Goal: Check status: Check status

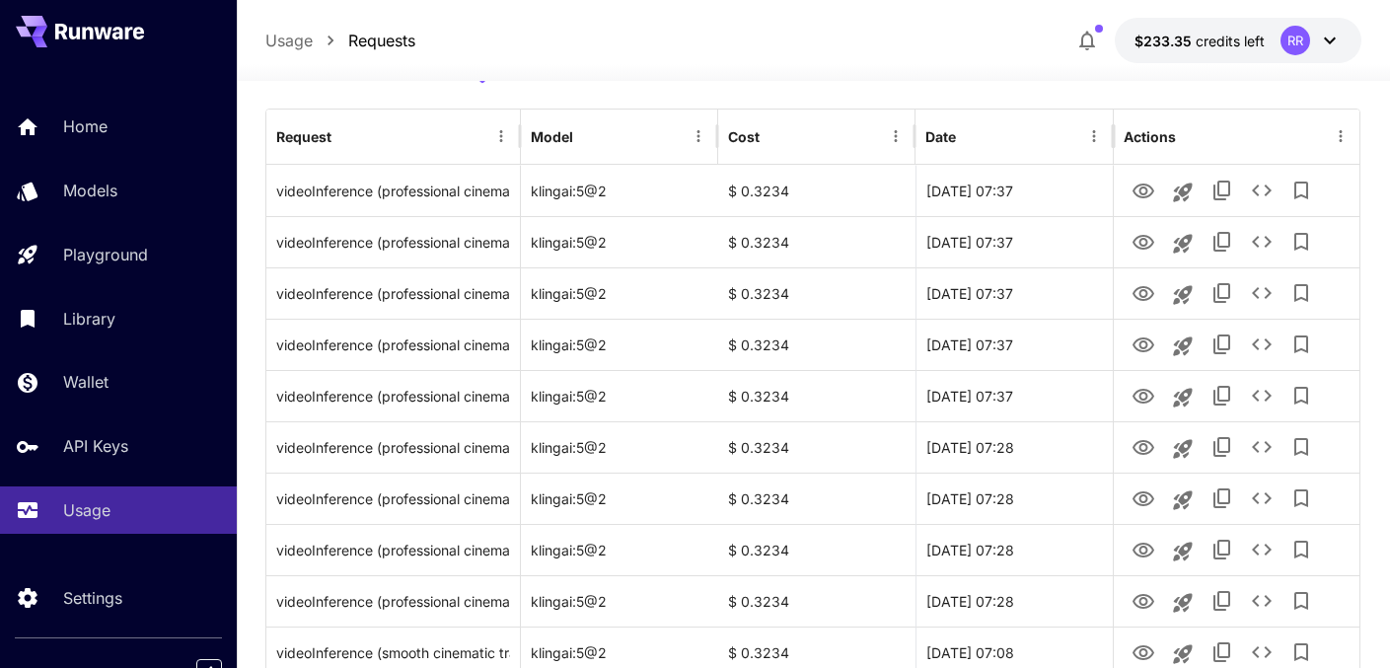
scroll to position [0, 19]
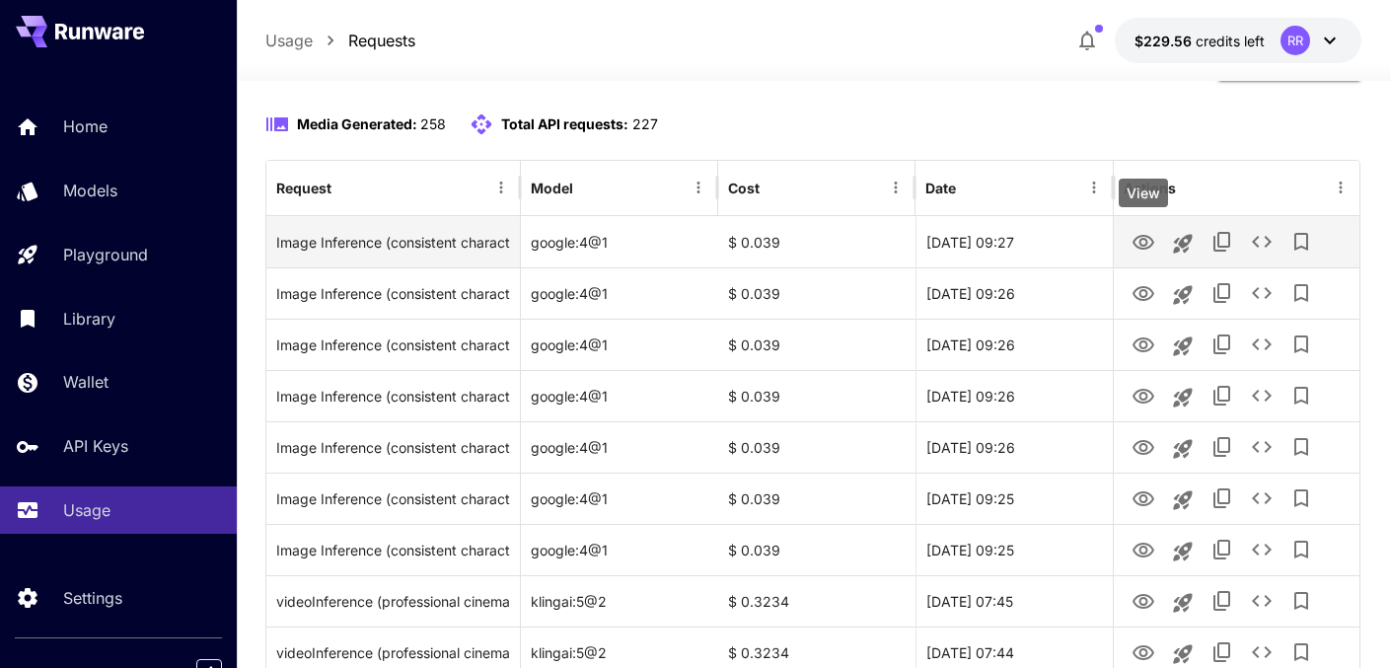
scroll to position [177, 0]
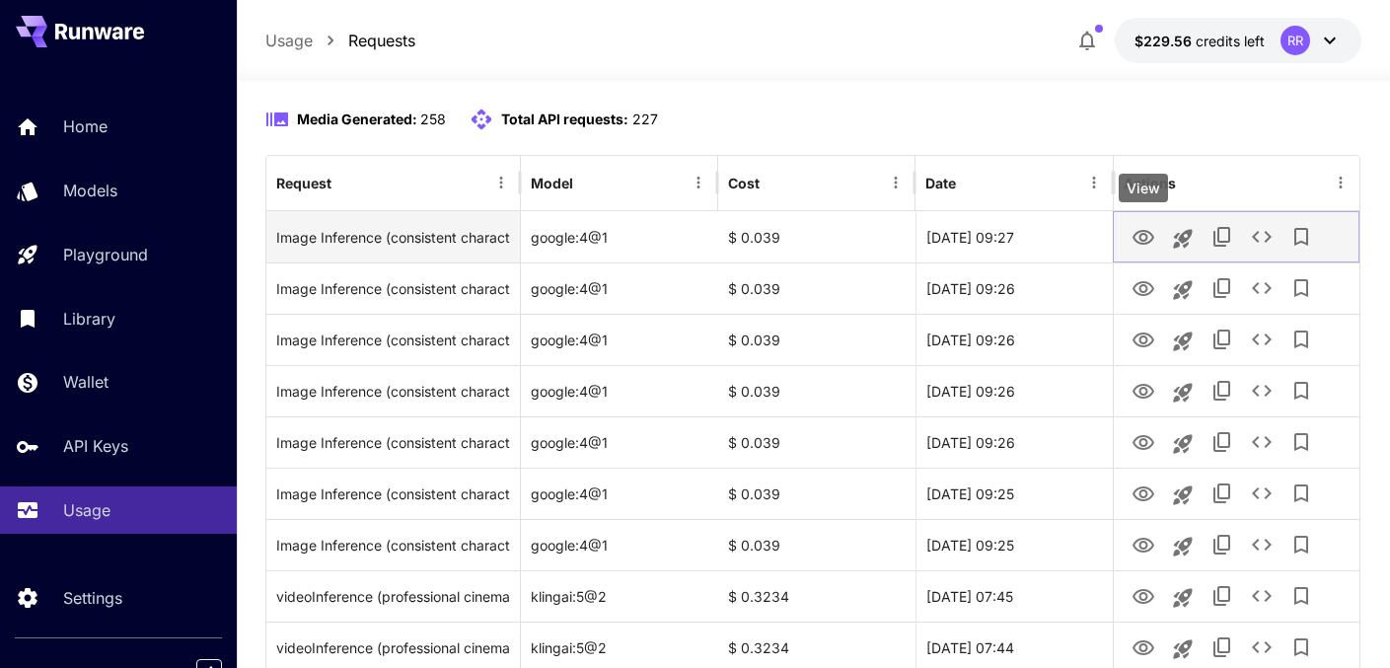
click at [1137, 243] on icon "View" at bounding box center [1144, 238] width 24 height 24
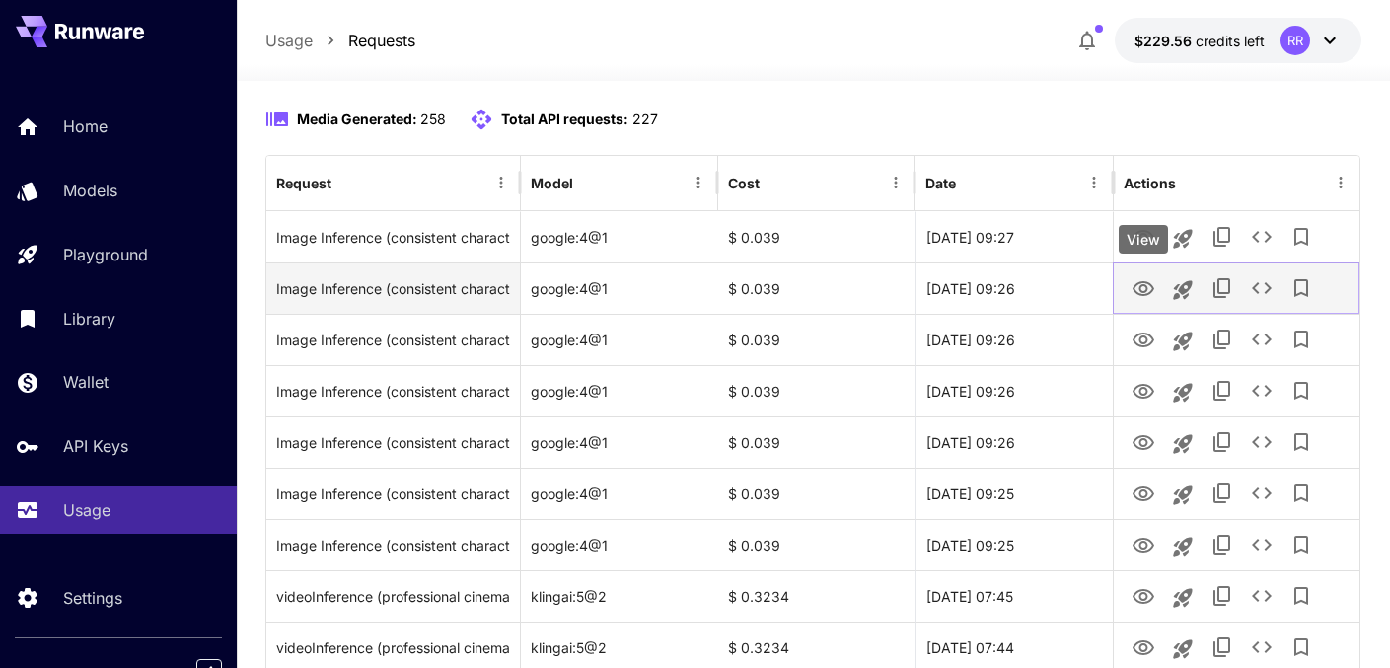
click at [1137, 285] on icon "View" at bounding box center [1144, 289] width 24 height 24
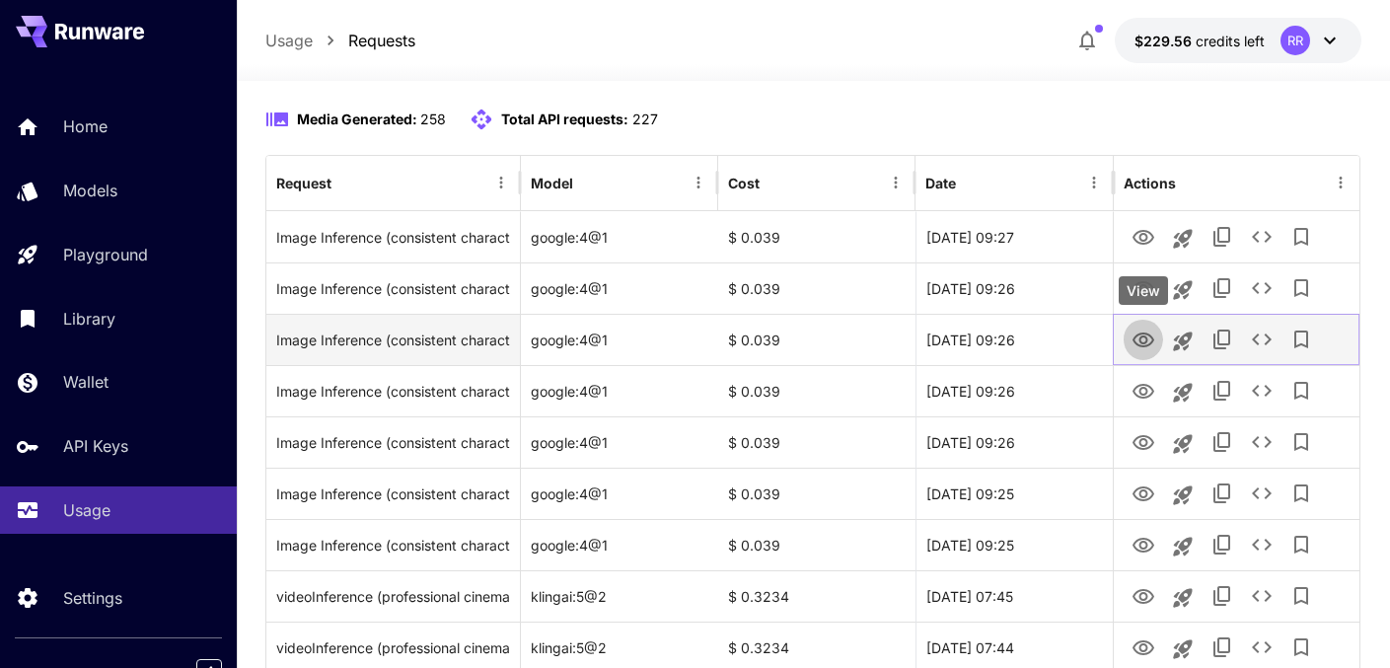
click at [1145, 330] on icon "View" at bounding box center [1144, 341] width 24 height 24
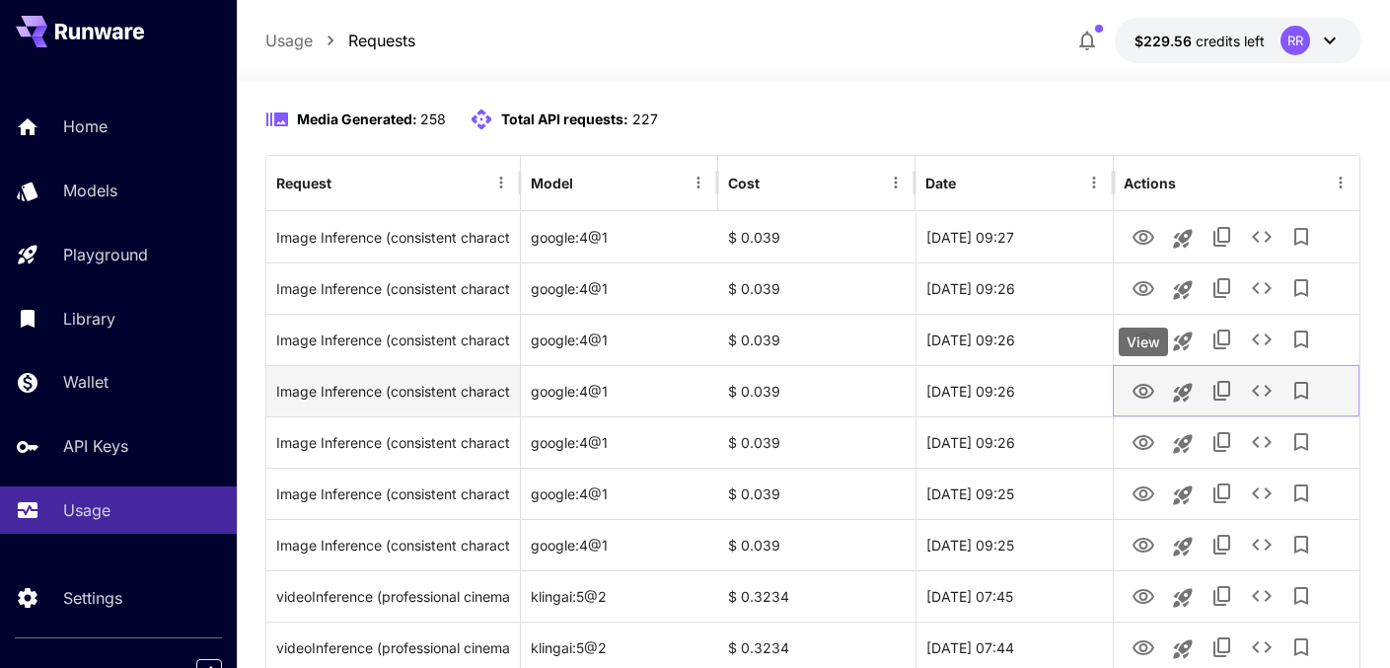
click at [1143, 392] on icon "View" at bounding box center [1144, 392] width 24 height 24
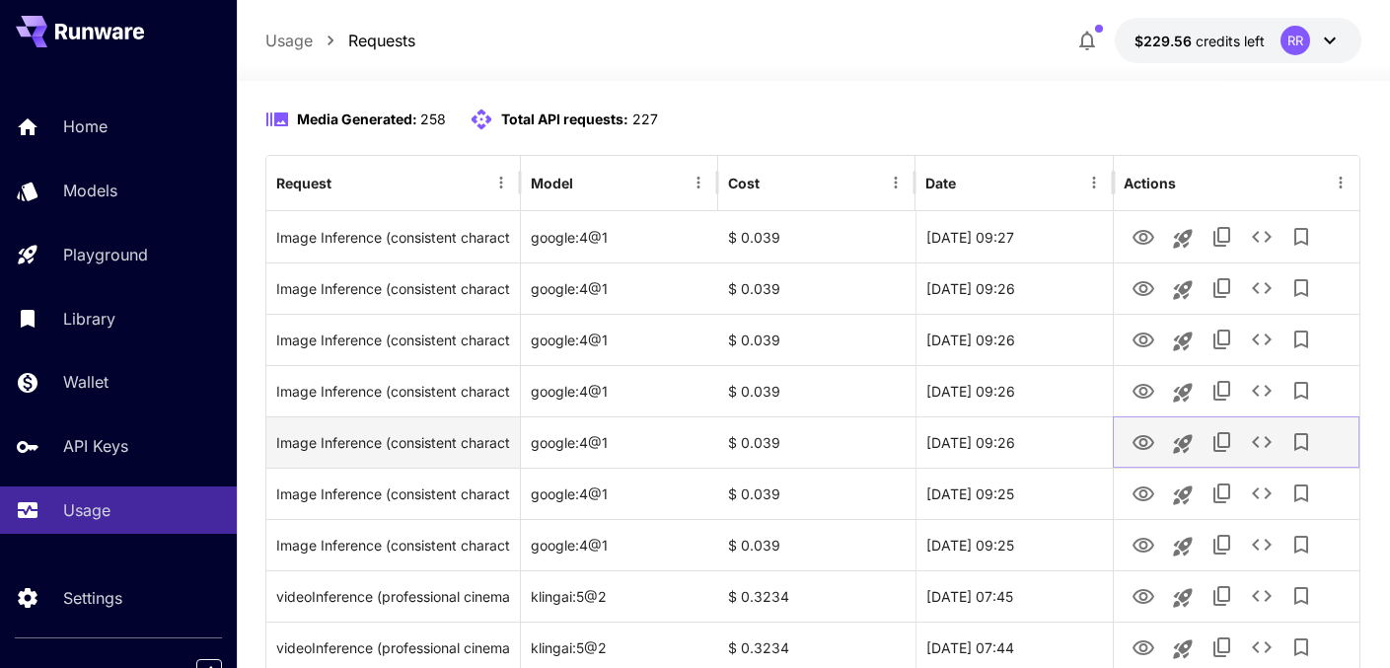
click at [1143, 437] on icon "View" at bounding box center [1144, 442] width 22 height 15
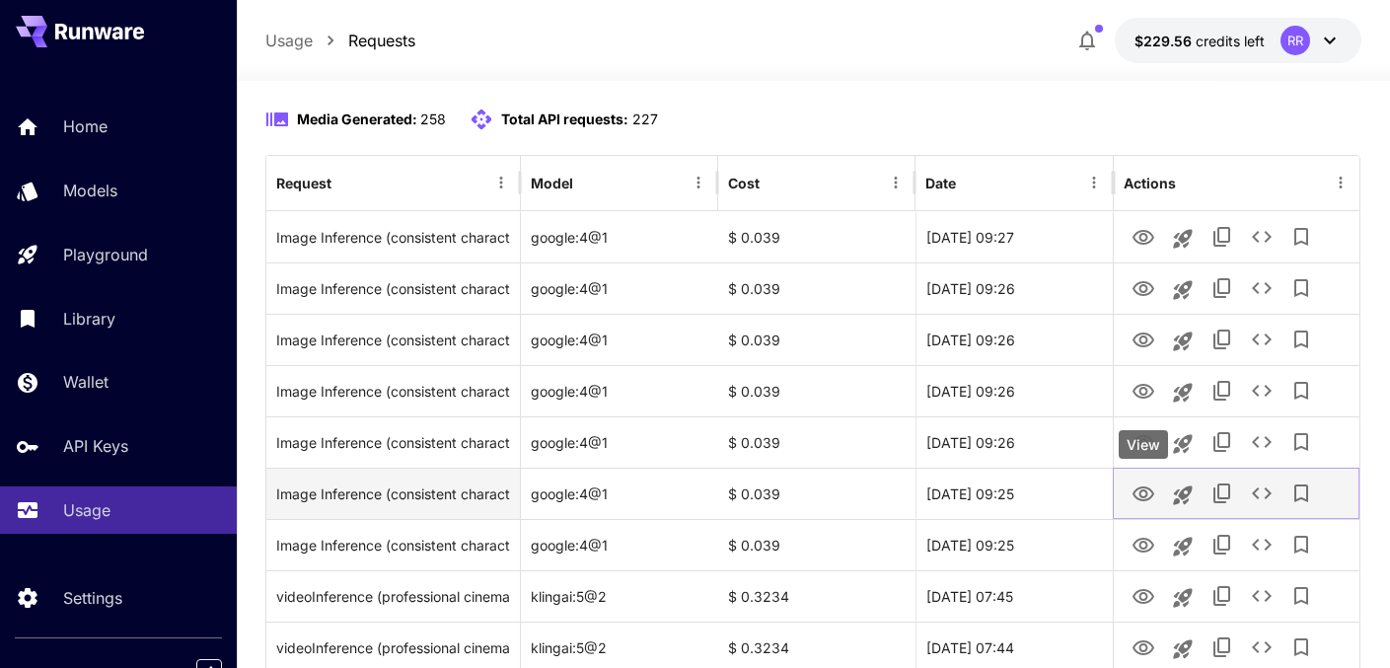
click at [1146, 491] on icon "View" at bounding box center [1144, 493] width 22 height 15
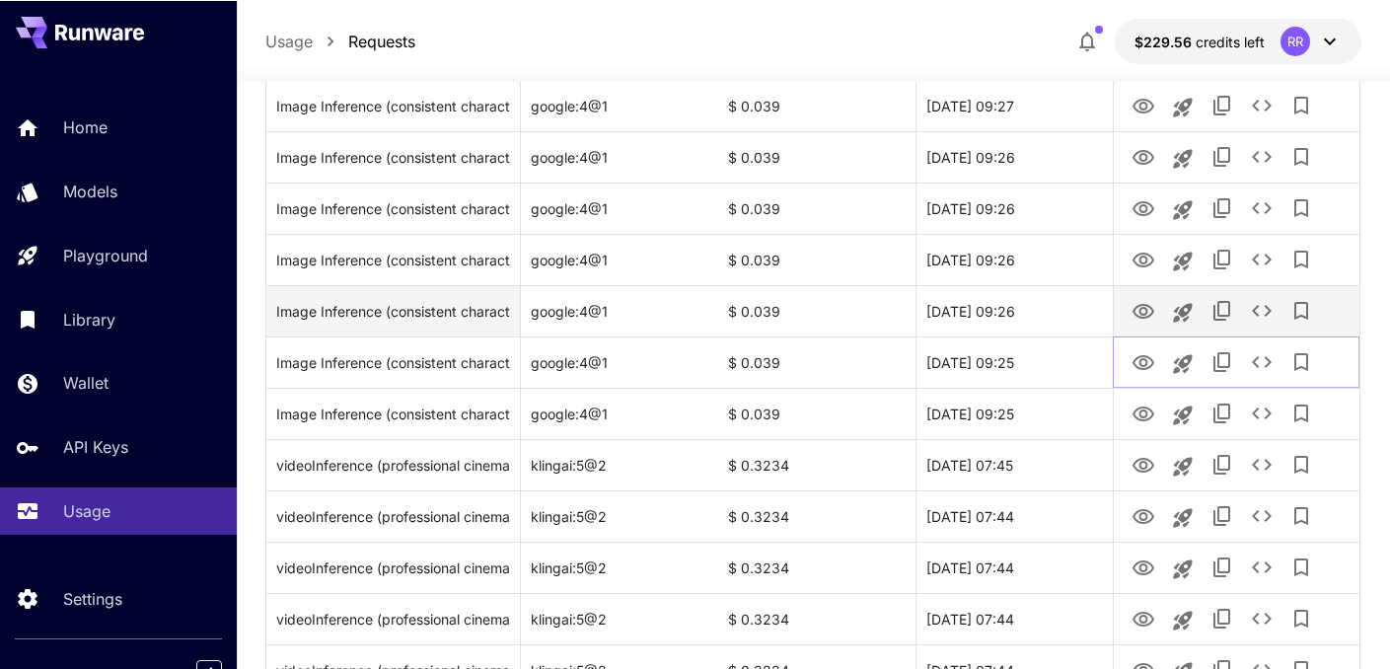
scroll to position [309, 0]
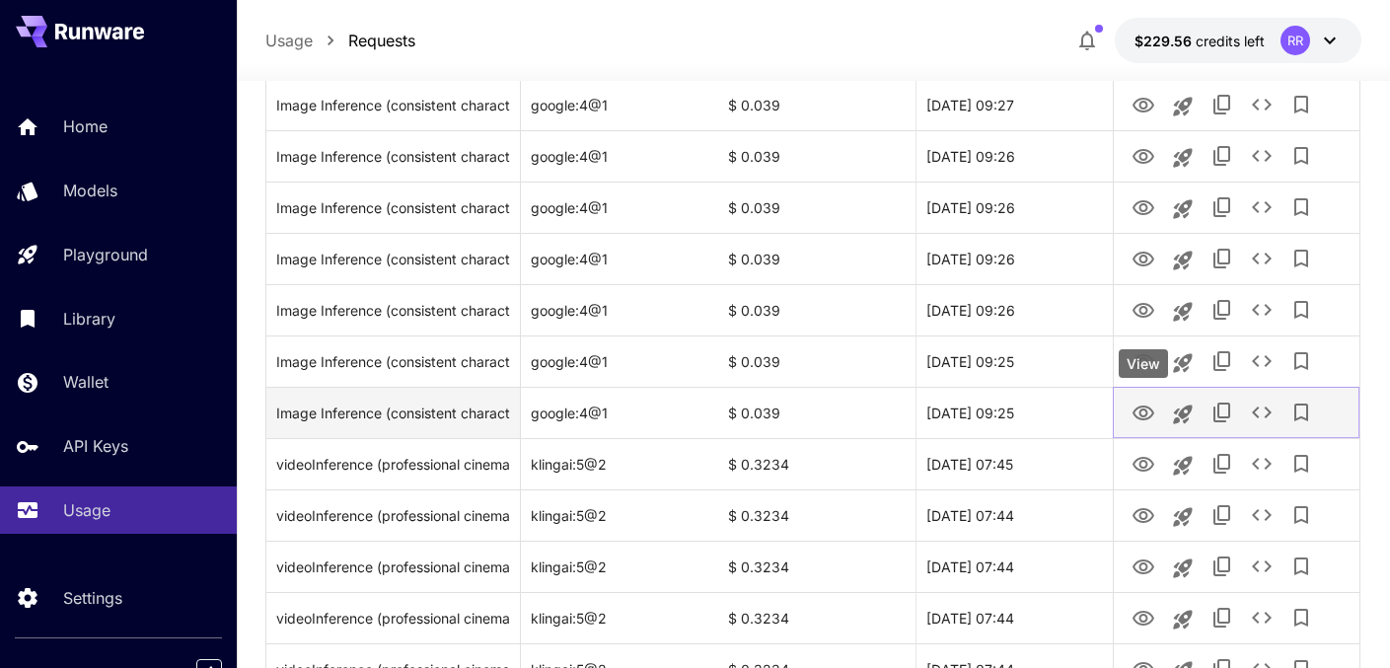
click at [1142, 416] on icon "View" at bounding box center [1144, 414] width 24 height 24
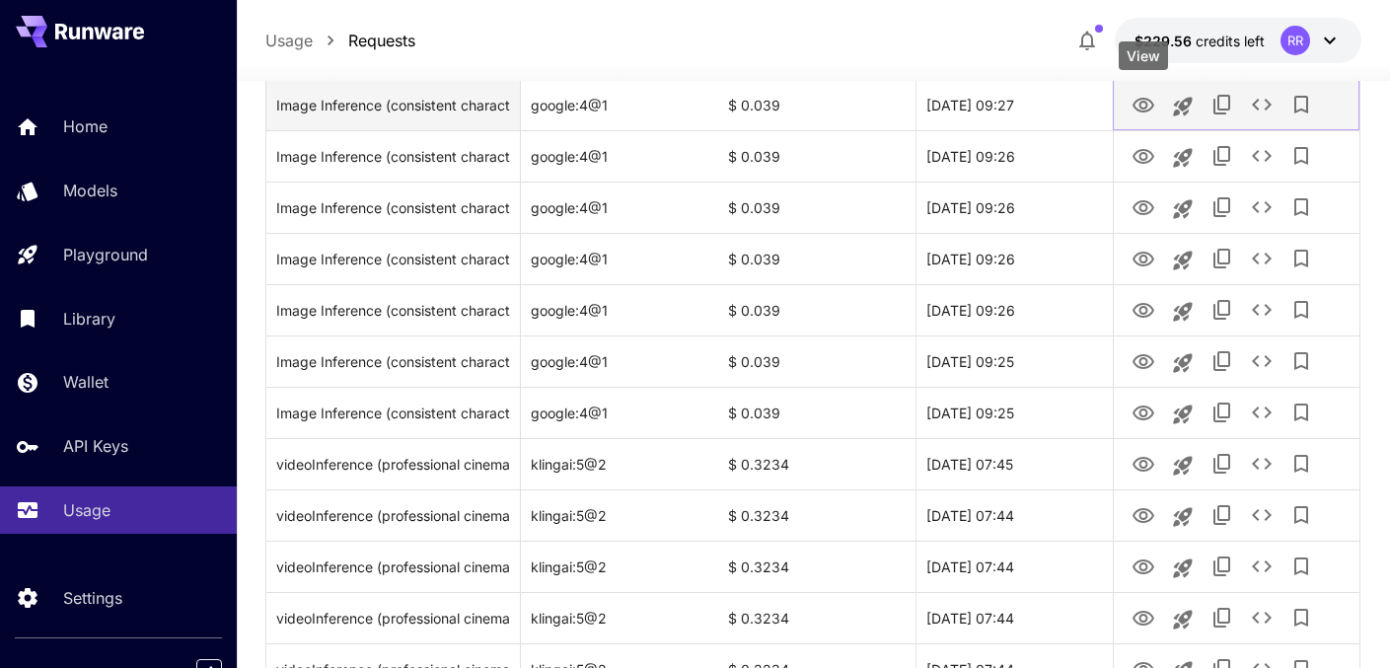
click at [1131, 105] on button "View" at bounding box center [1143, 104] width 39 height 40
click at [1140, 104] on icon "View" at bounding box center [1144, 105] width 22 height 15
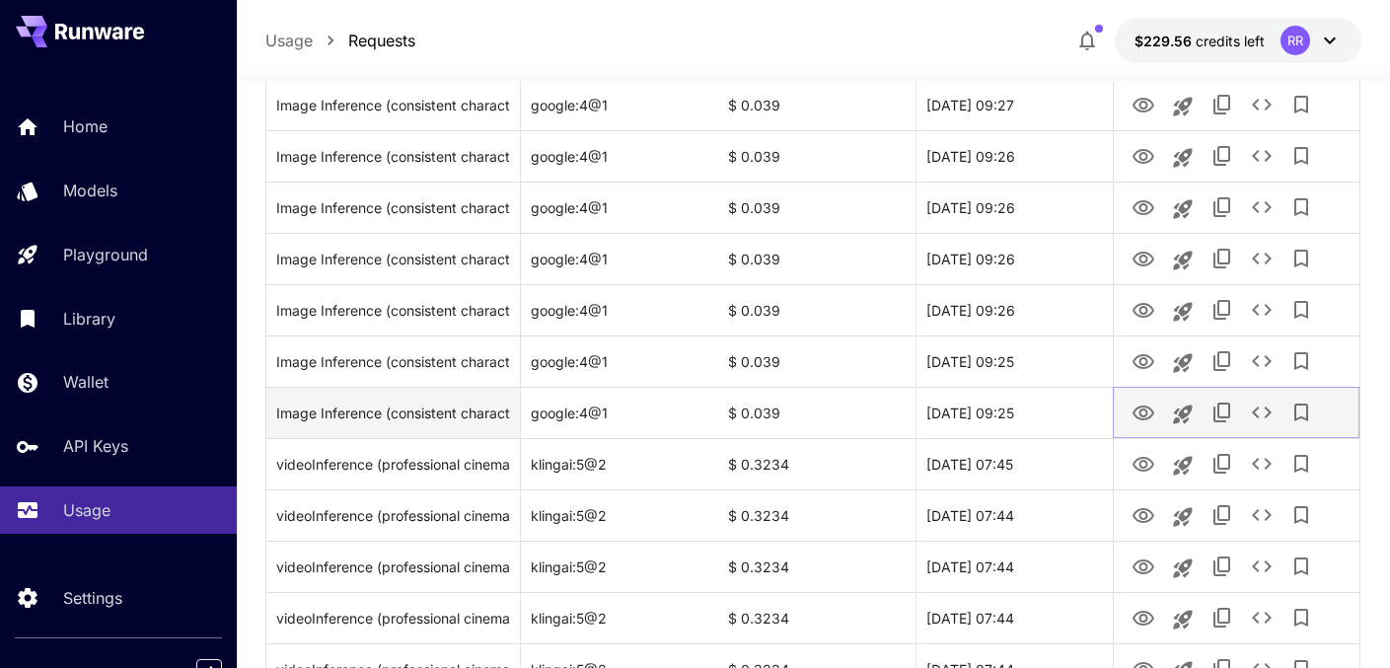
click at [1144, 407] on icon "View" at bounding box center [1144, 414] width 24 height 24
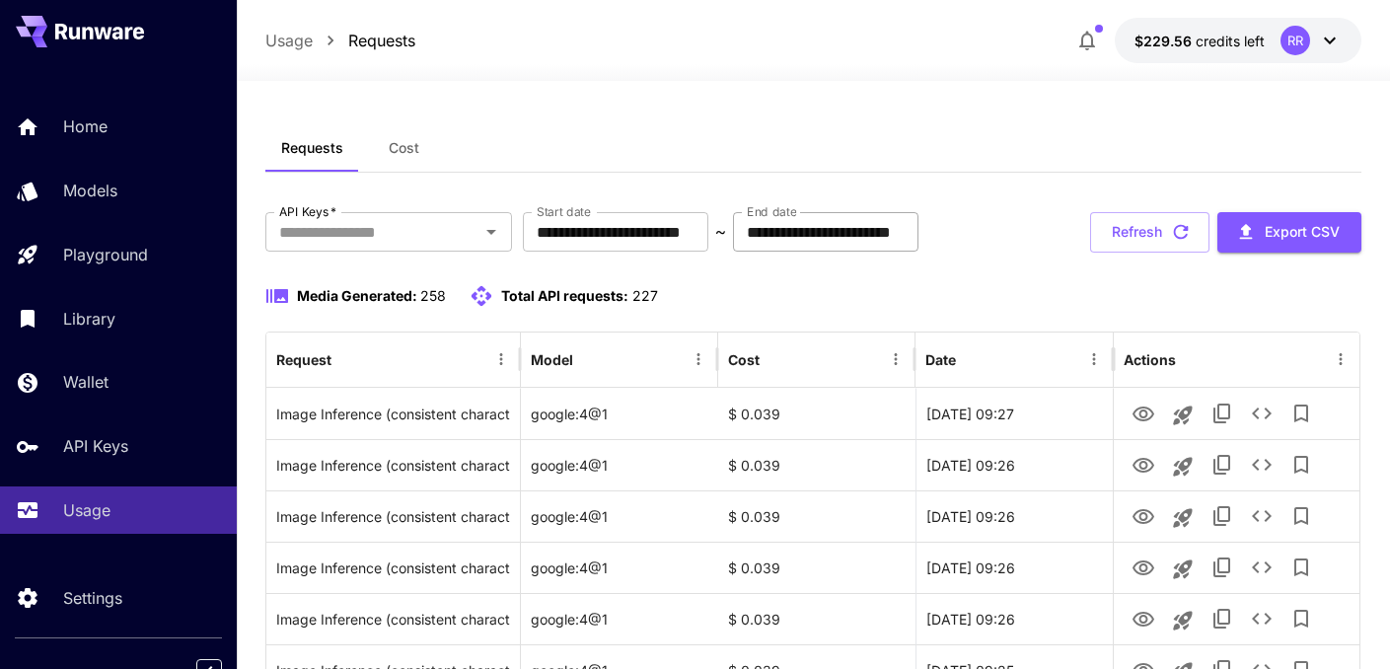
scroll to position [0, 0]
click at [1146, 226] on button "Refresh" at bounding box center [1149, 232] width 119 height 40
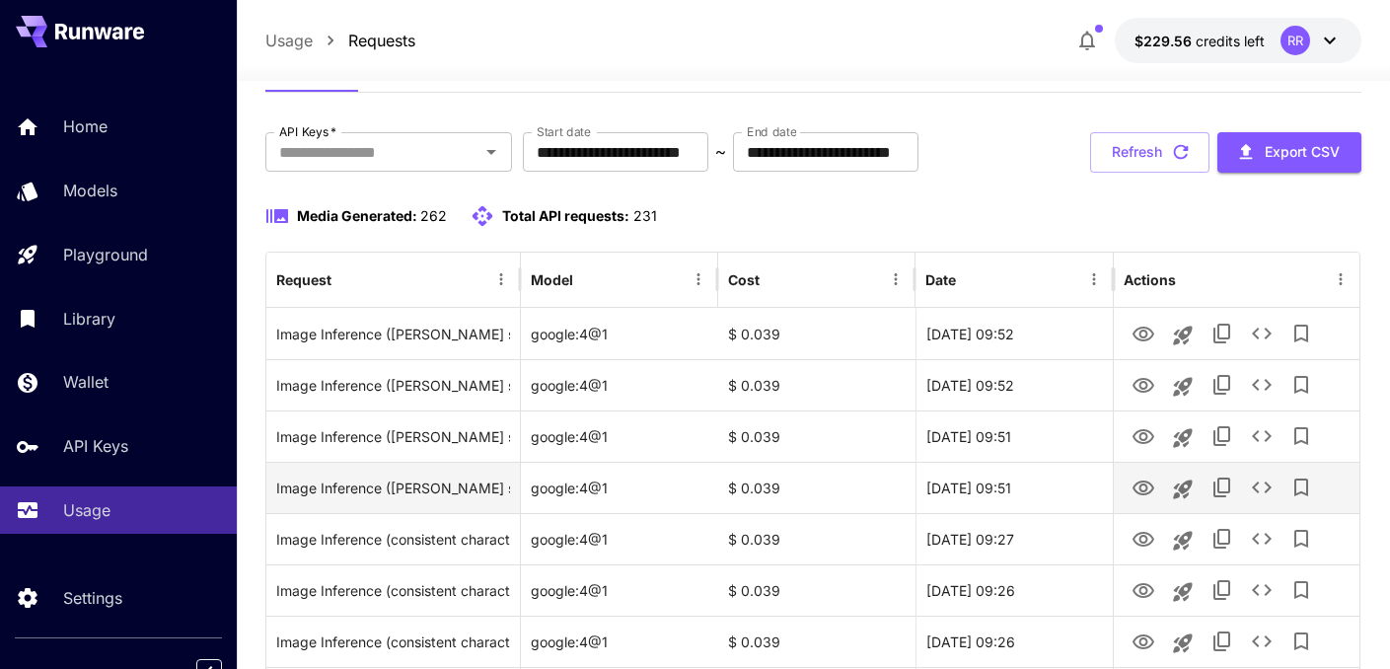
scroll to position [88, 0]
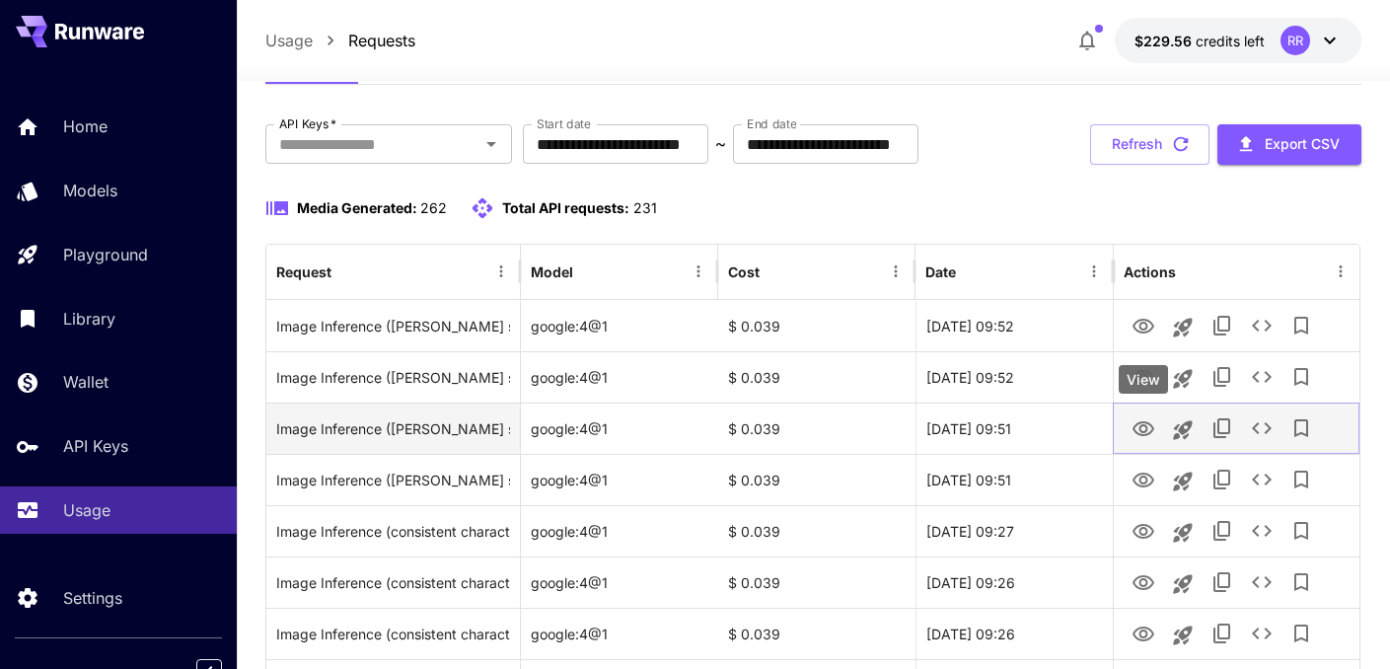
click at [1140, 430] on icon "View" at bounding box center [1144, 429] width 24 height 24
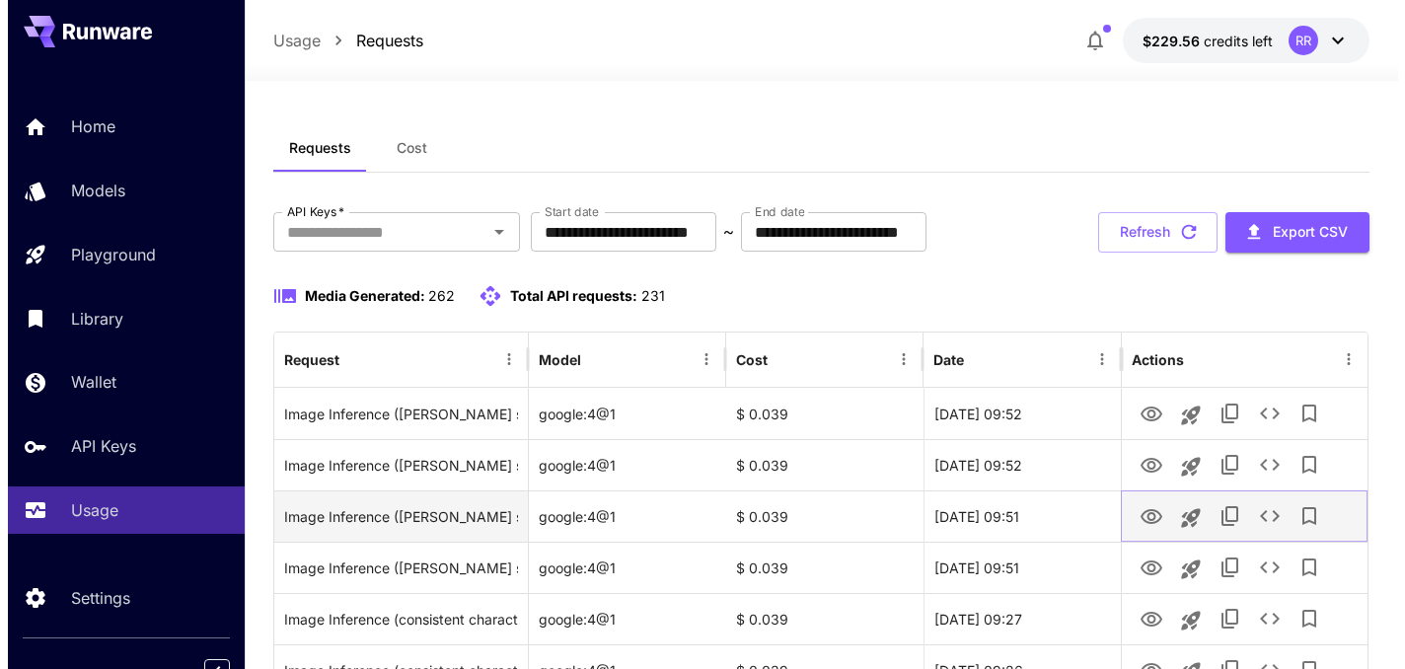
scroll to position [0, 0]
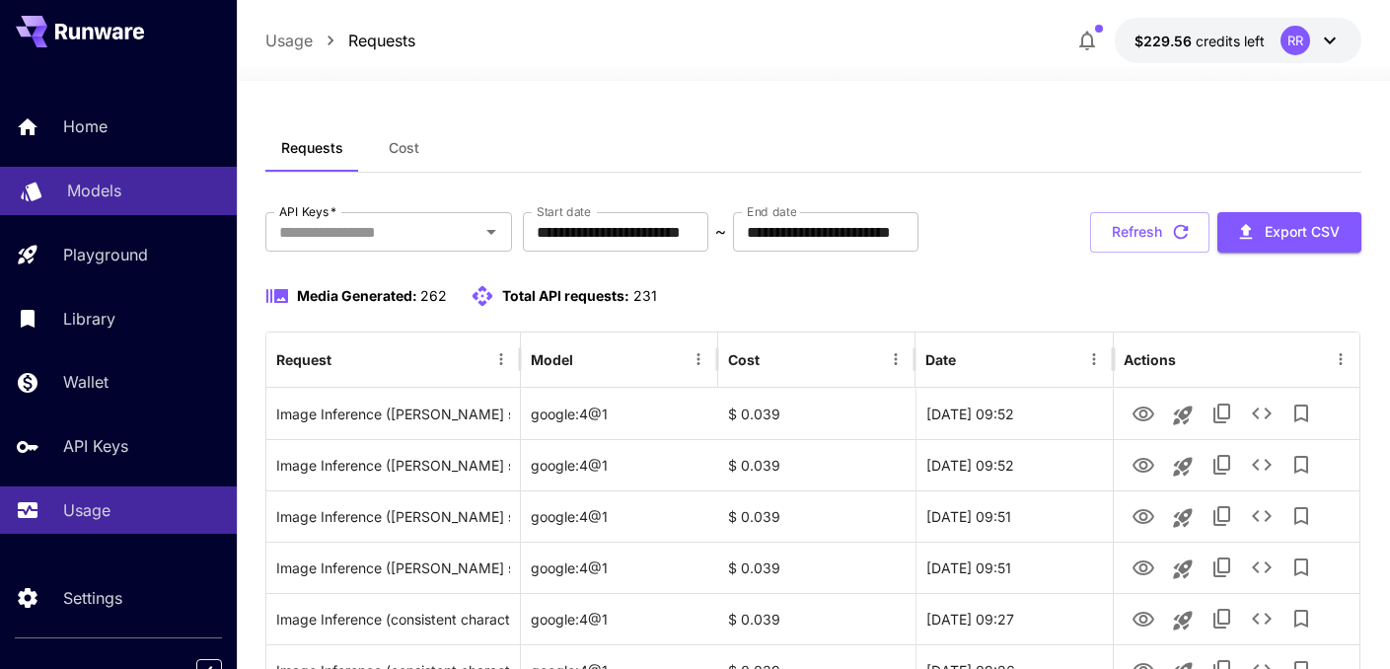
click at [119, 182] on p "Models" at bounding box center [94, 191] width 54 height 24
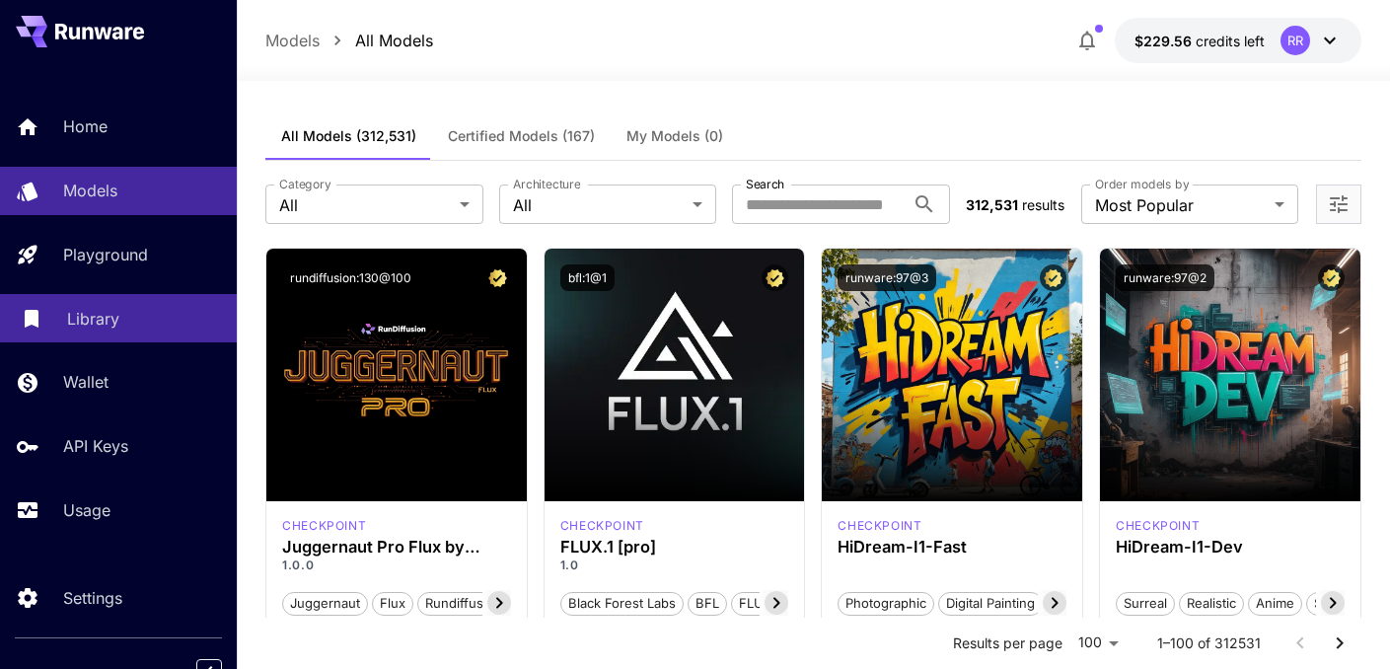
click at [97, 320] on p "Library" at bounding box center [93, 319] width 52 height 24
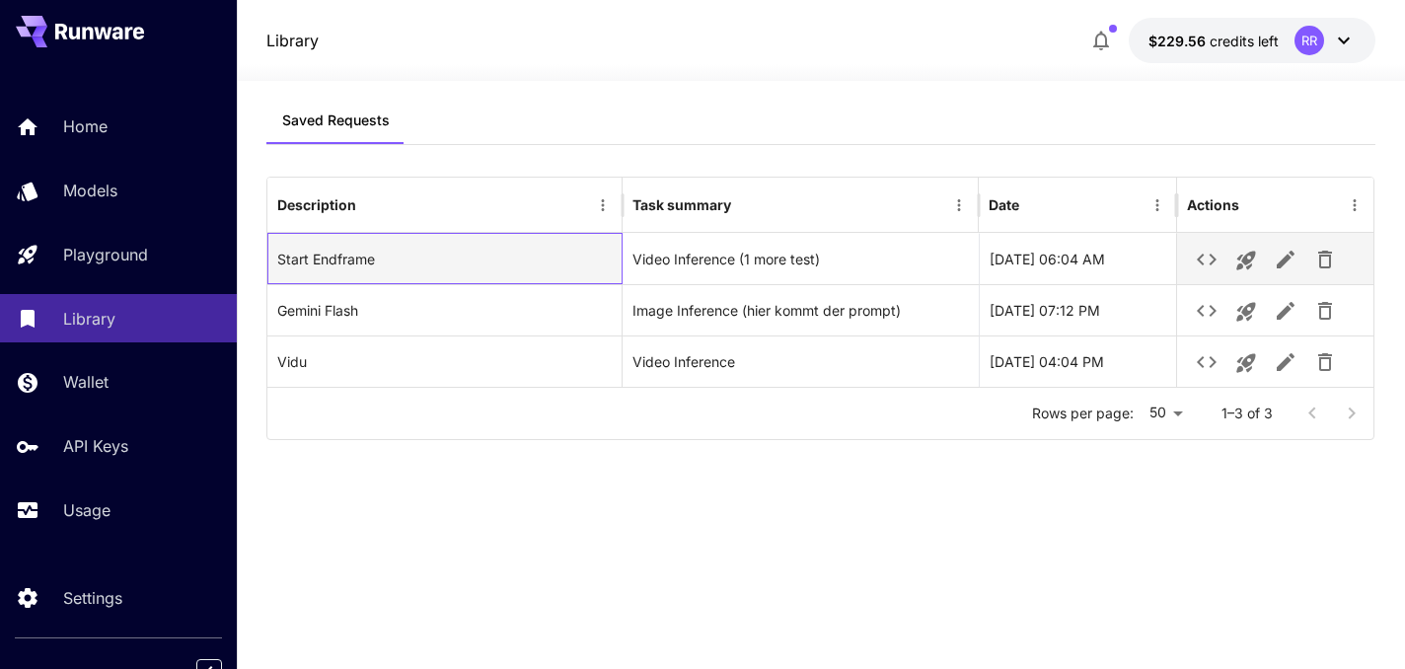
click at [519, 261] on div "Start Endframe" at bounding box center [445, 258] width 356 height 51
click at [1212, 262] on icon "See details" at bounding box center [1207, 260] width 20 height 12
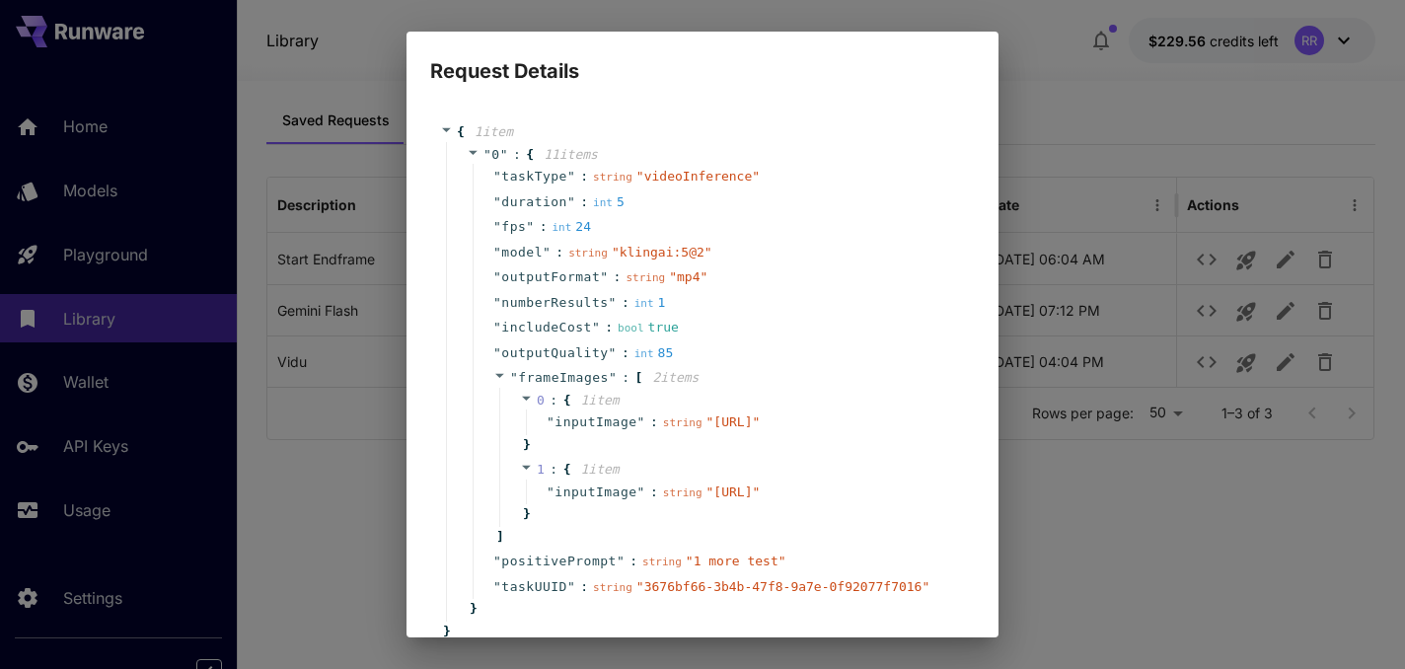
click at [1062, 69] on div "Request Details { 1 item " 0 " : { 11 item s " taskType " : string " videoInfer…" at bounding box center [702, 334] width 1405 height 669
click at [58, 263] on div "Request Details { 1 item " 0 " : { 11 item s " taskType " : string " videoInfer…" at bounding box center [702, 334] width 1405 height 669
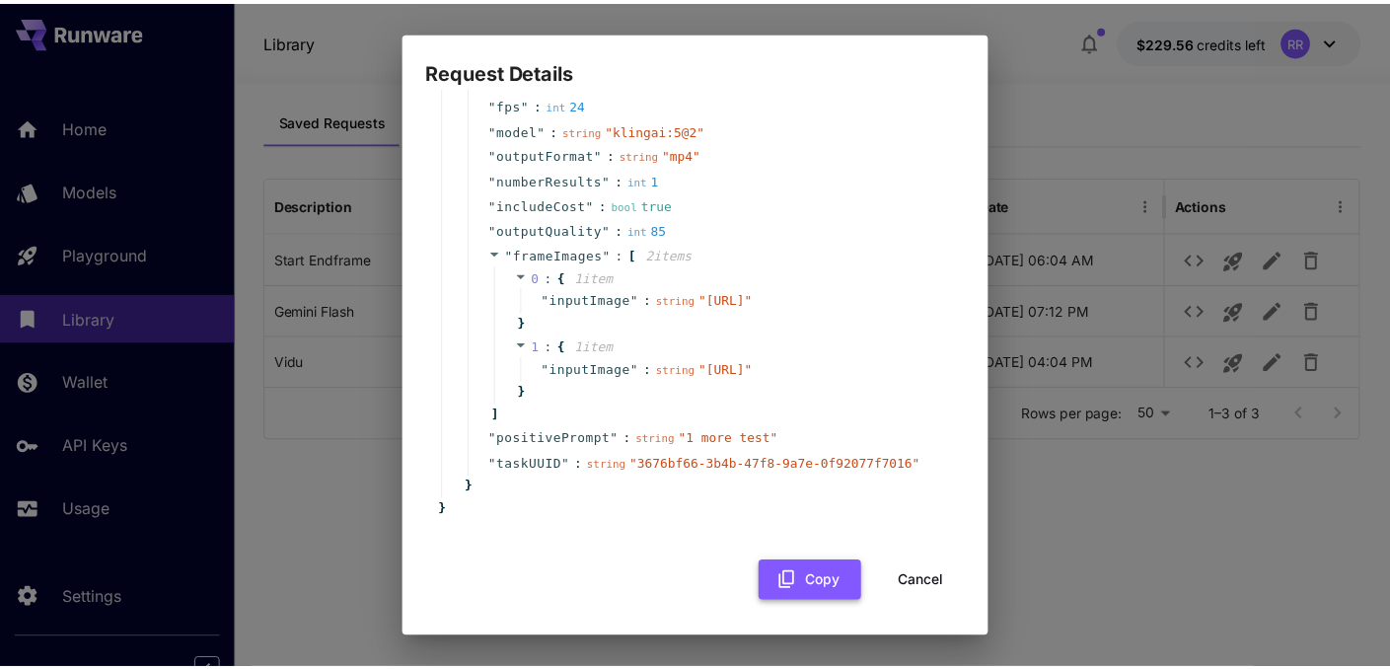
scroll to position [185, 0]
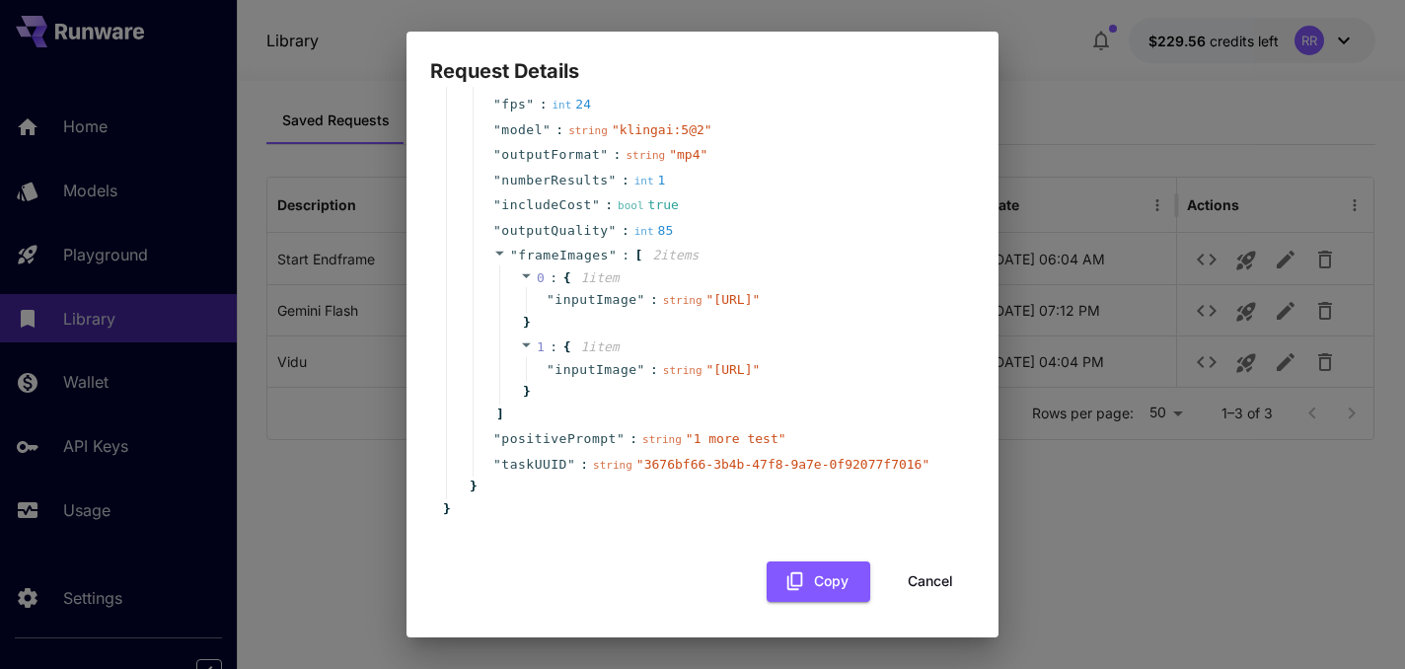
click at [916, 586] on button "Cancel" at bounding box center [930, 581] width 89 height 40
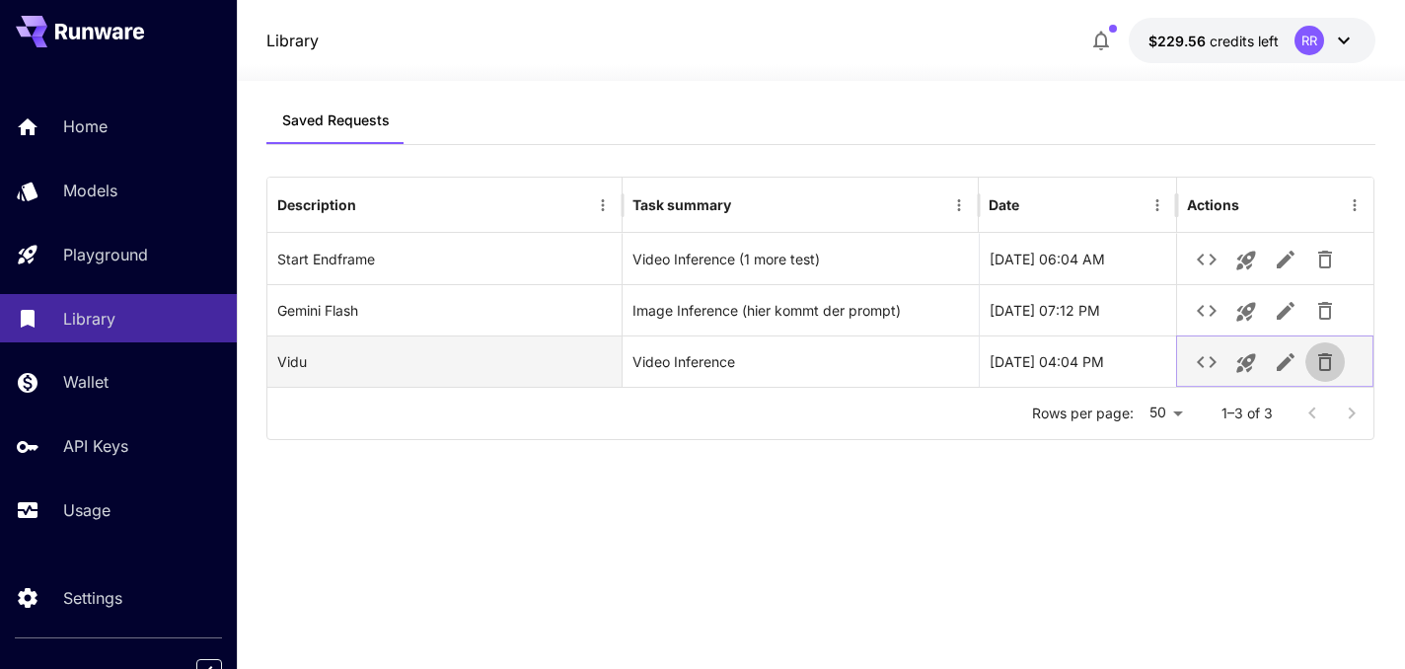
click at [1324, 357] on icon "button" at bounding box center [1325, 362] width 14 height 18
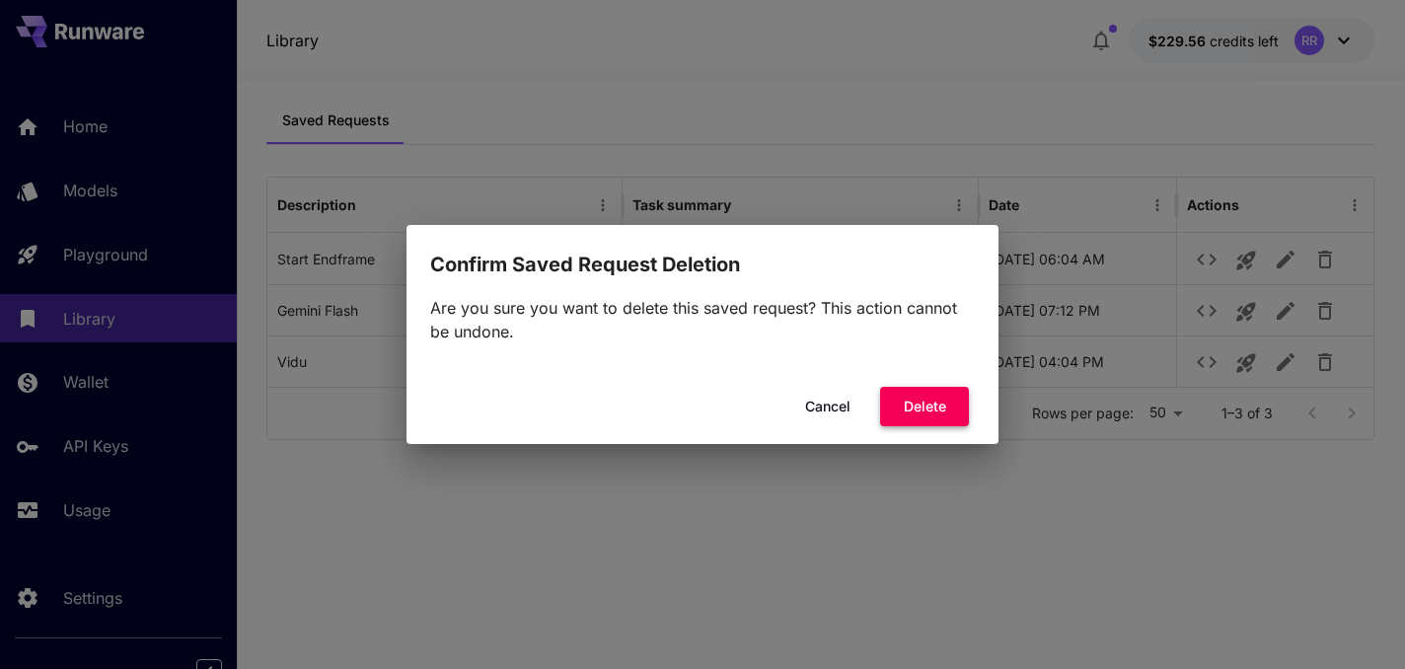
click at [911, 419] on button "Delete" at bounding box center [924, 407] width 89 height 40
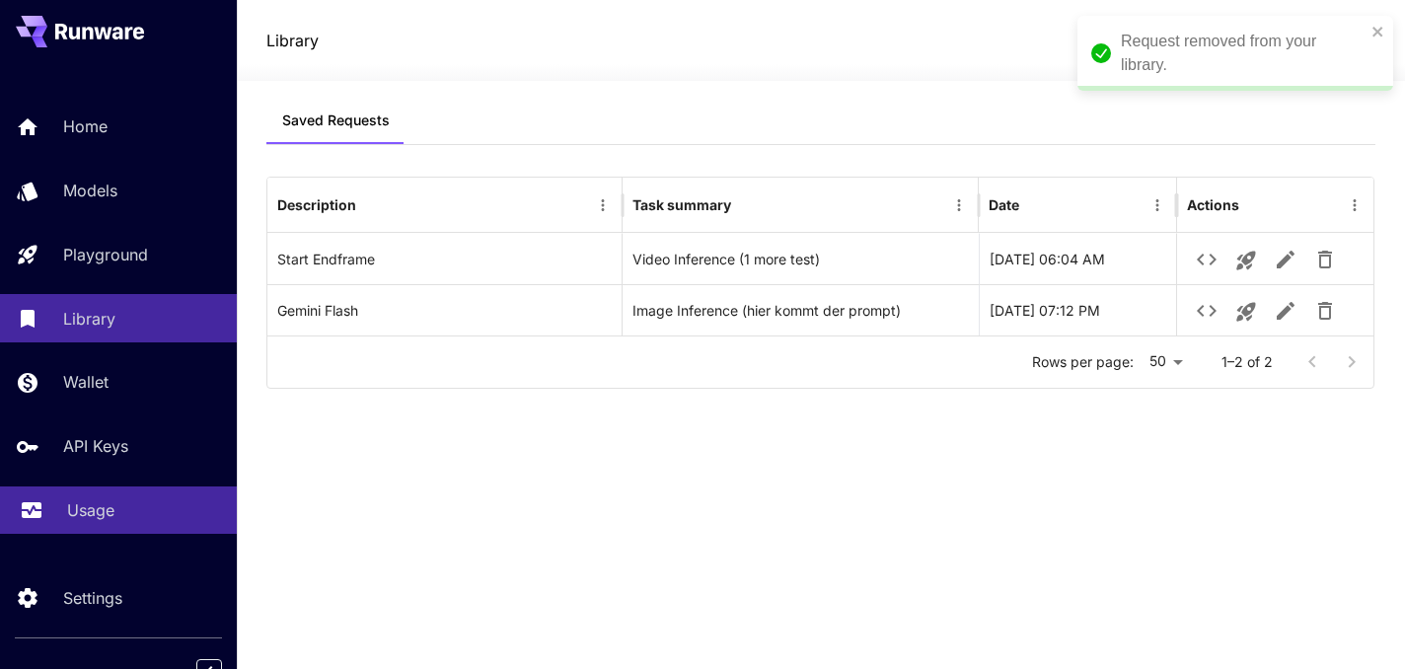
click at [70, 513] on p "Usage" at bounding box center [90, 510] width 47 height 24
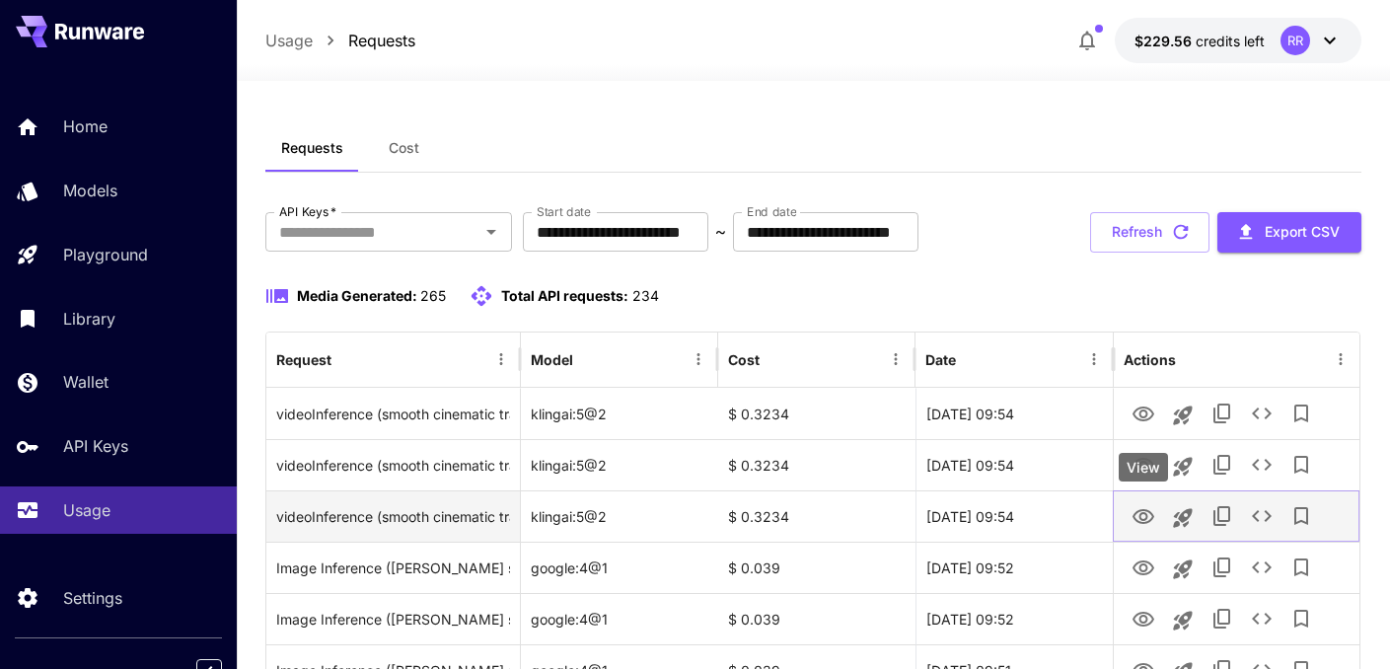
click at [1146, 517] on icon "View" at bounding box center [1144, 516] width 22 height 15
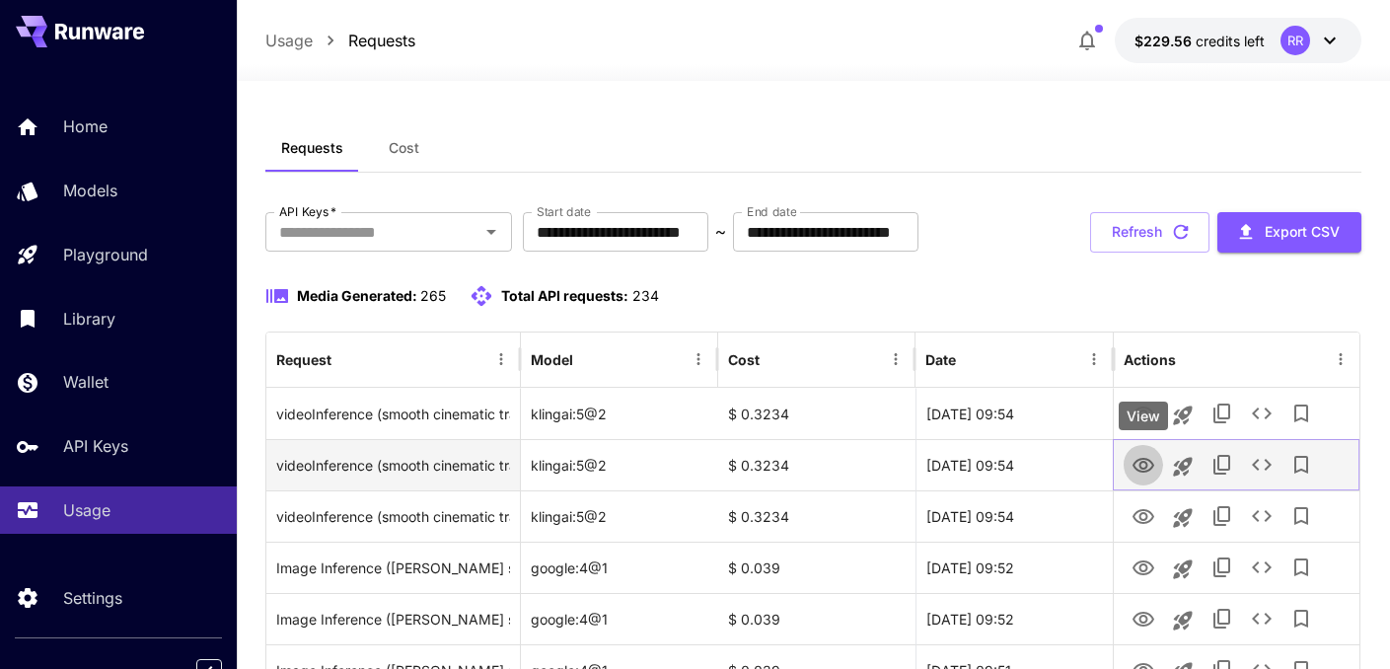
click at [1140, 459] on icon "View" at bounding box center [1144, 465] width 22 height 15
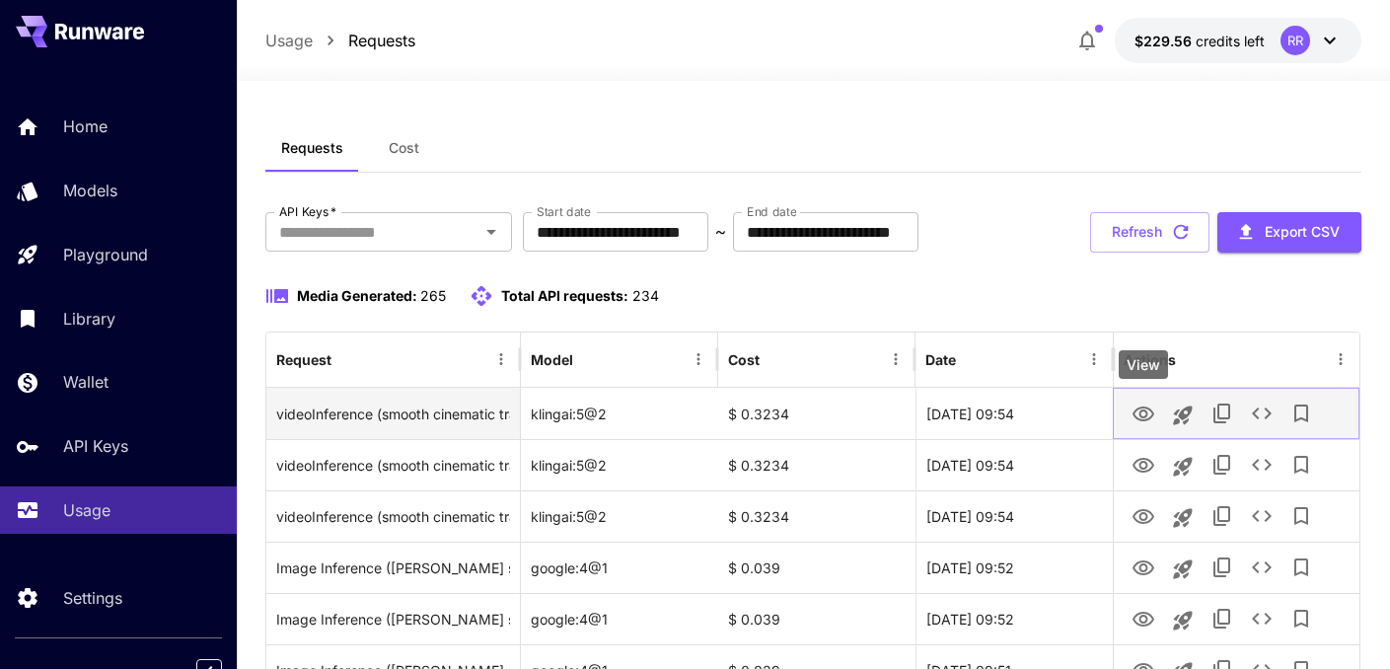
click at [1150, 416] on icon "View" at bounding box center [1144, 414] width 22 height 15
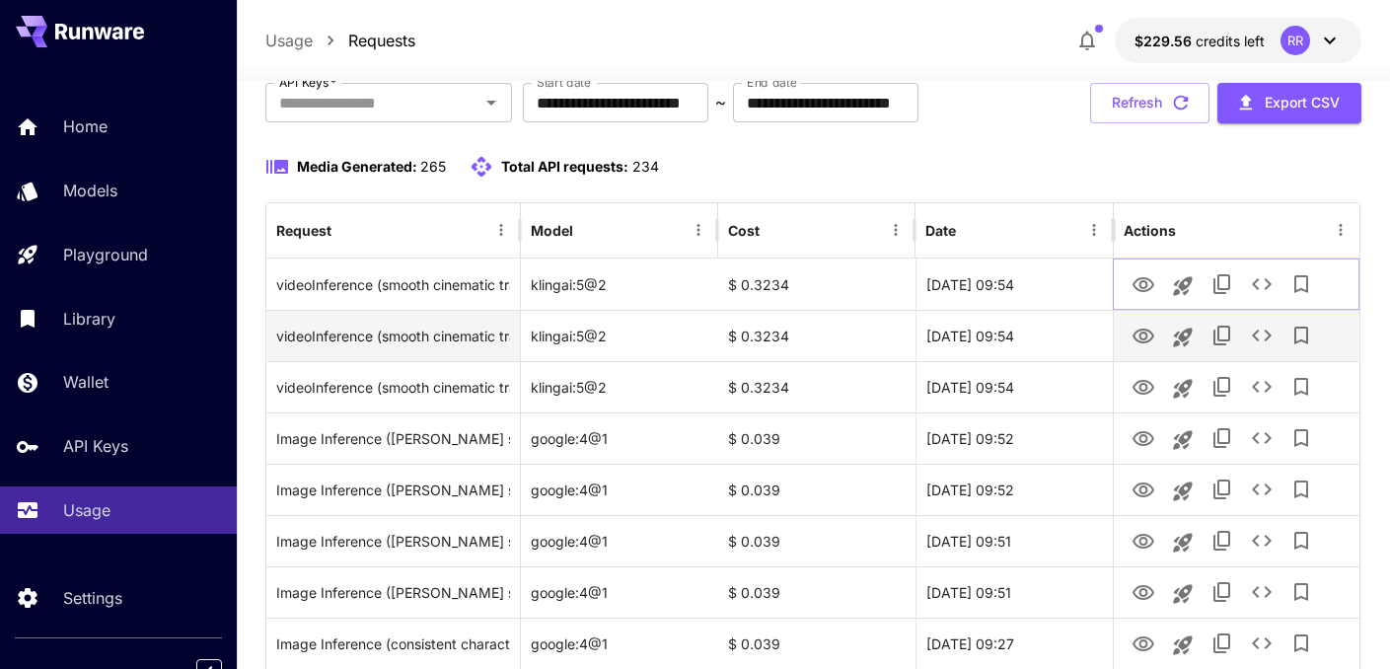
scroll to position [118, 0]
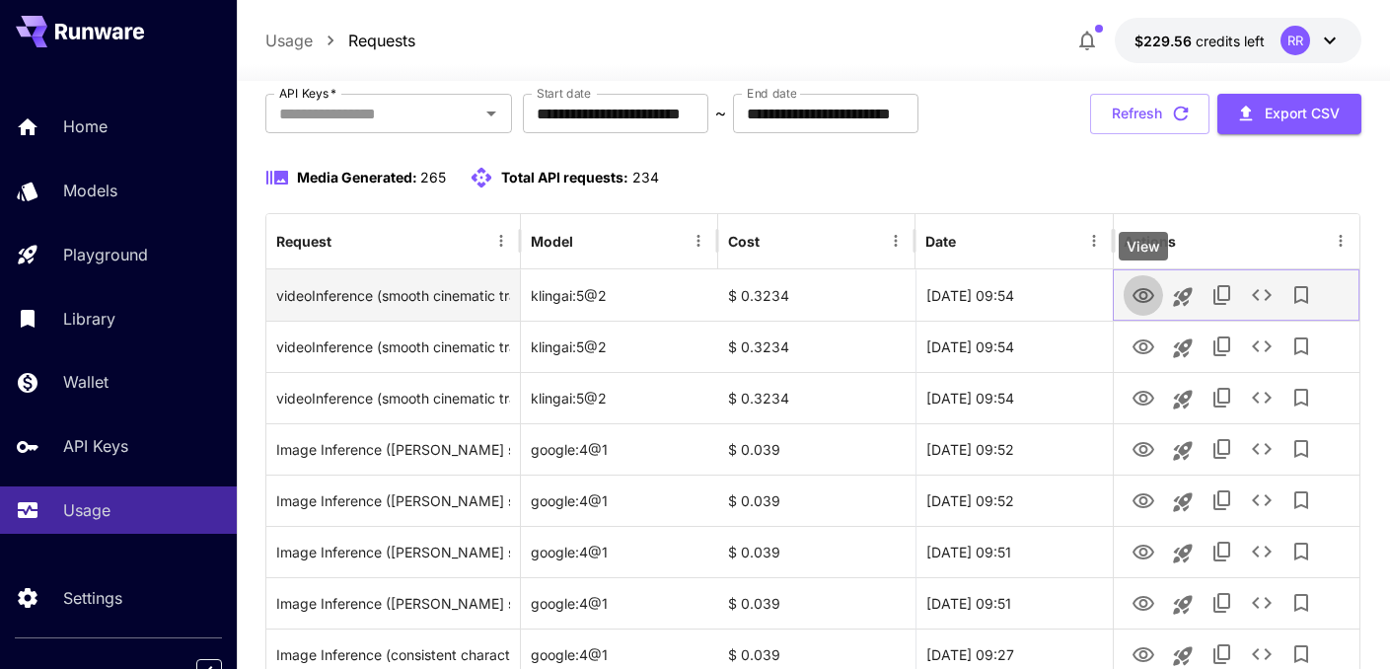
click at [1149, 296] on icon "View" at bounding box center [1144, 296] width 24 height 24
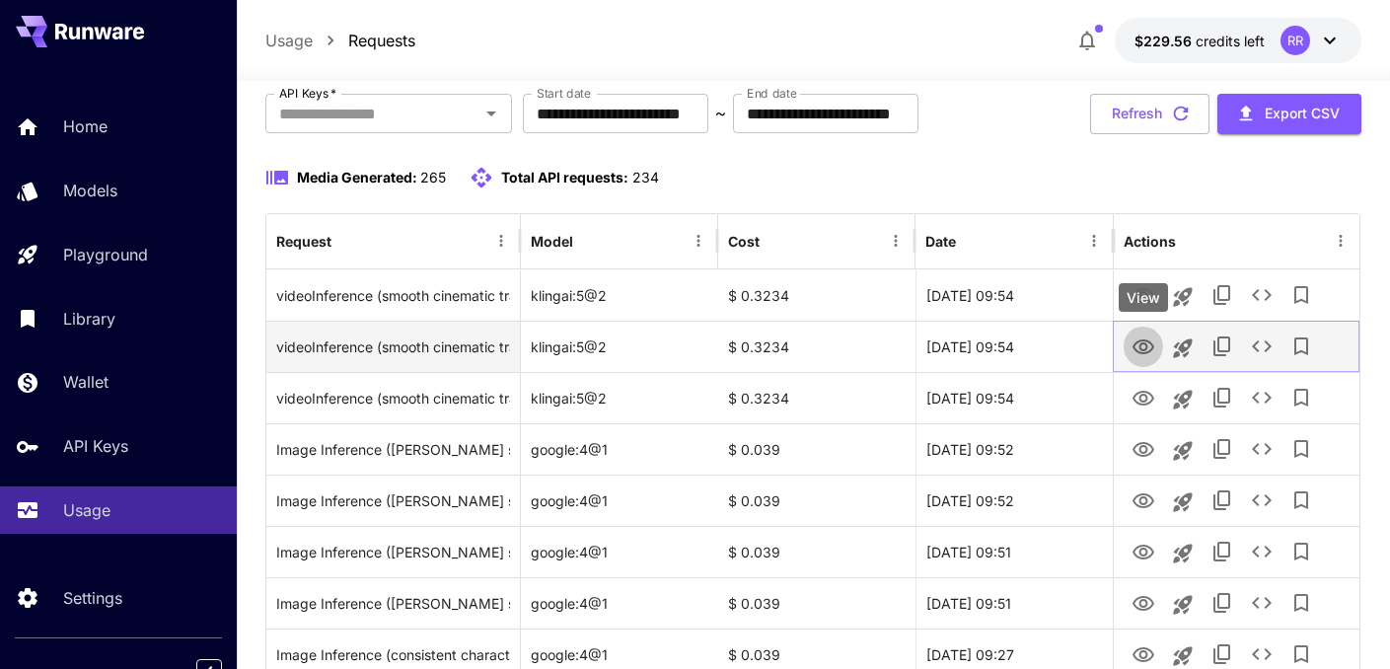
click at [1138, 339] on icon "View" at bounding box center [1144, 347] width 24 height 24
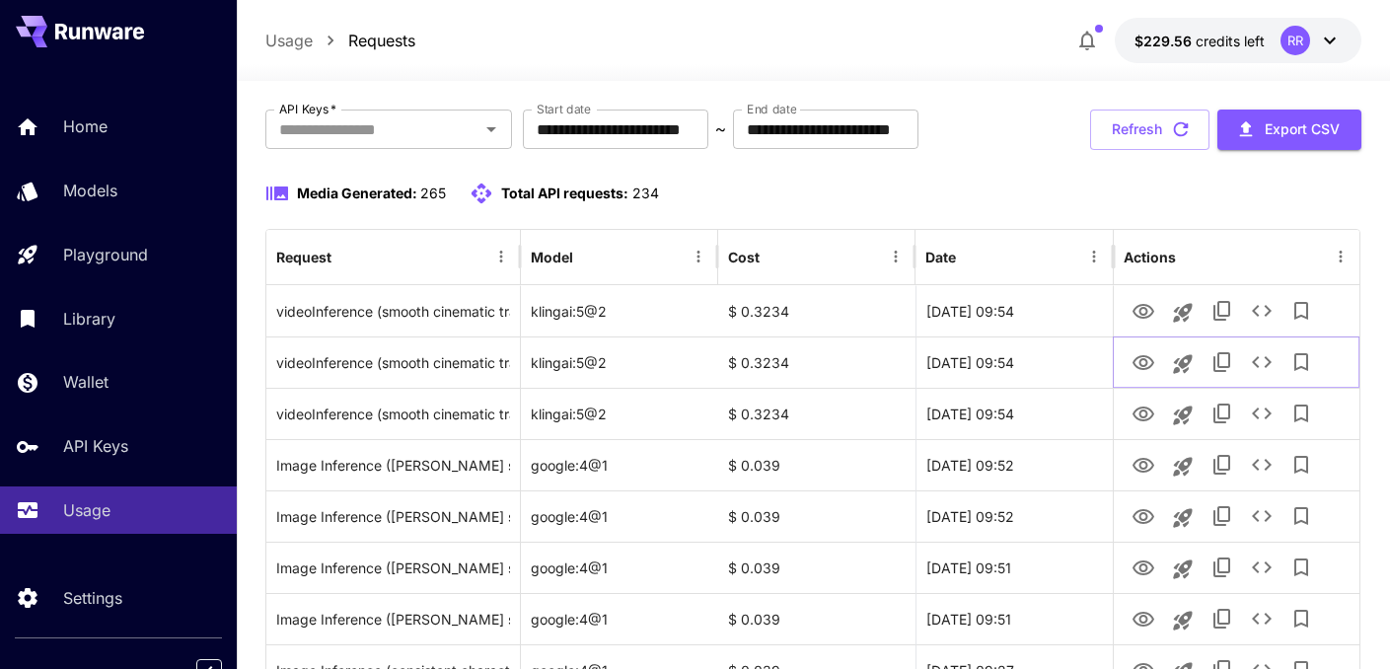
scroll to position [101, 0]
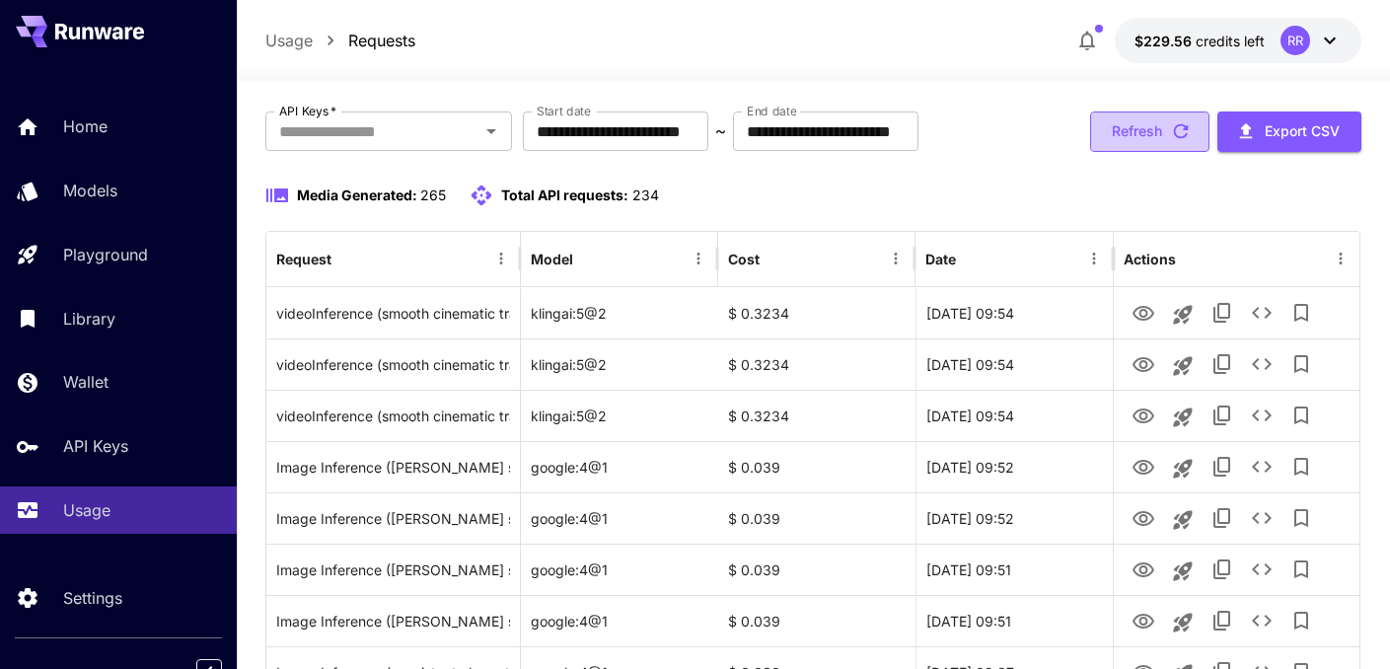
click at [1132, 132] on button "Refresh" at bounding box center [1149, 131] width 119 height 40
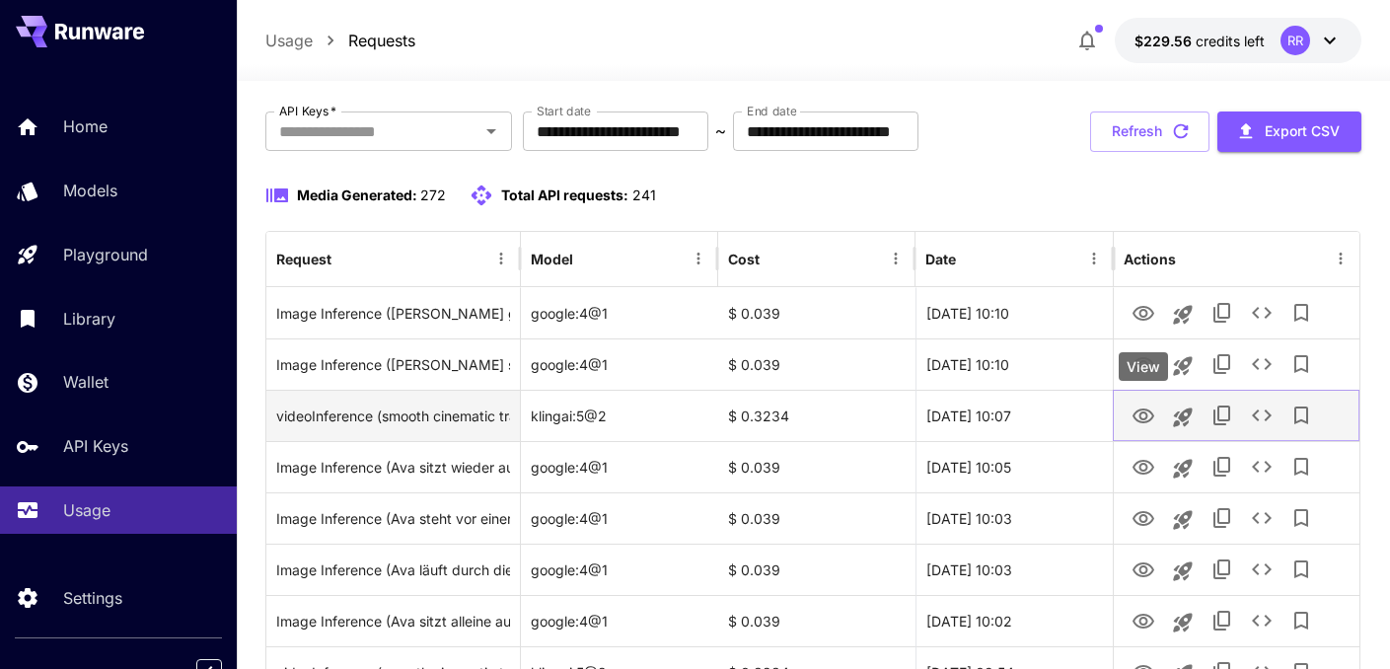
click at [1147, 414] on icon "View" at bounding box center [1144, 415] width 22 height 15
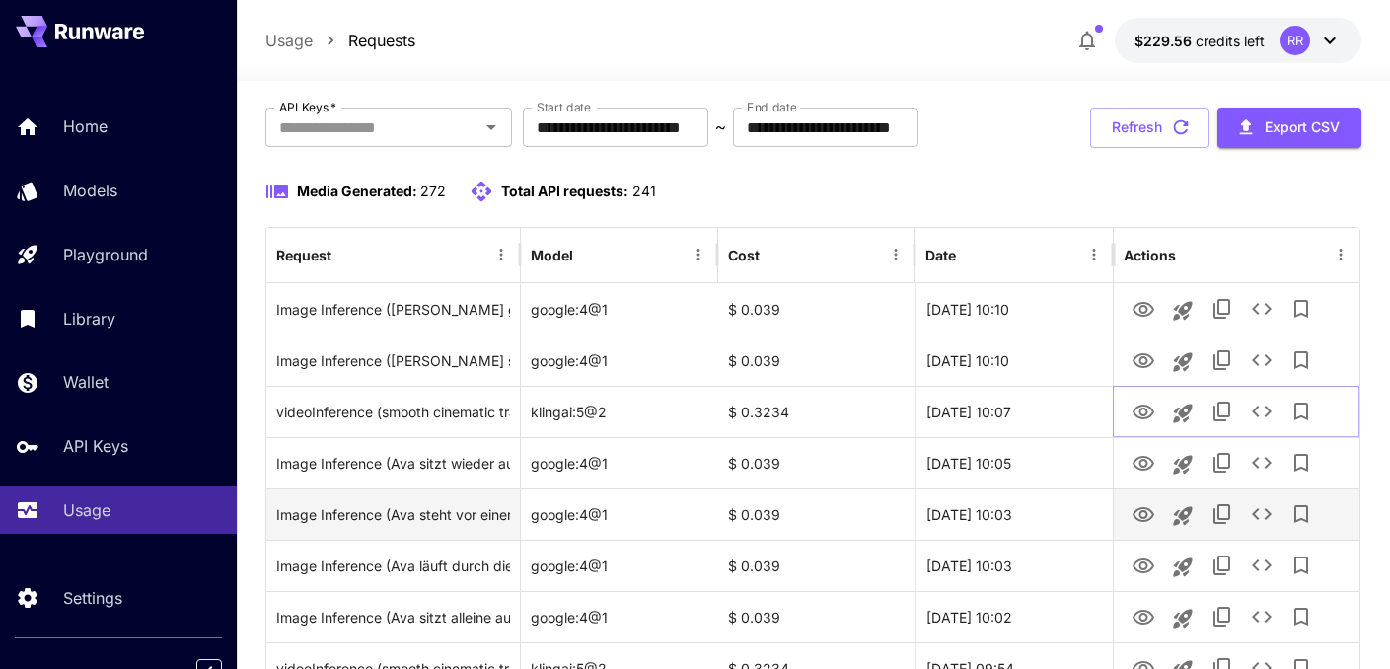
scroll to position [103, 0]
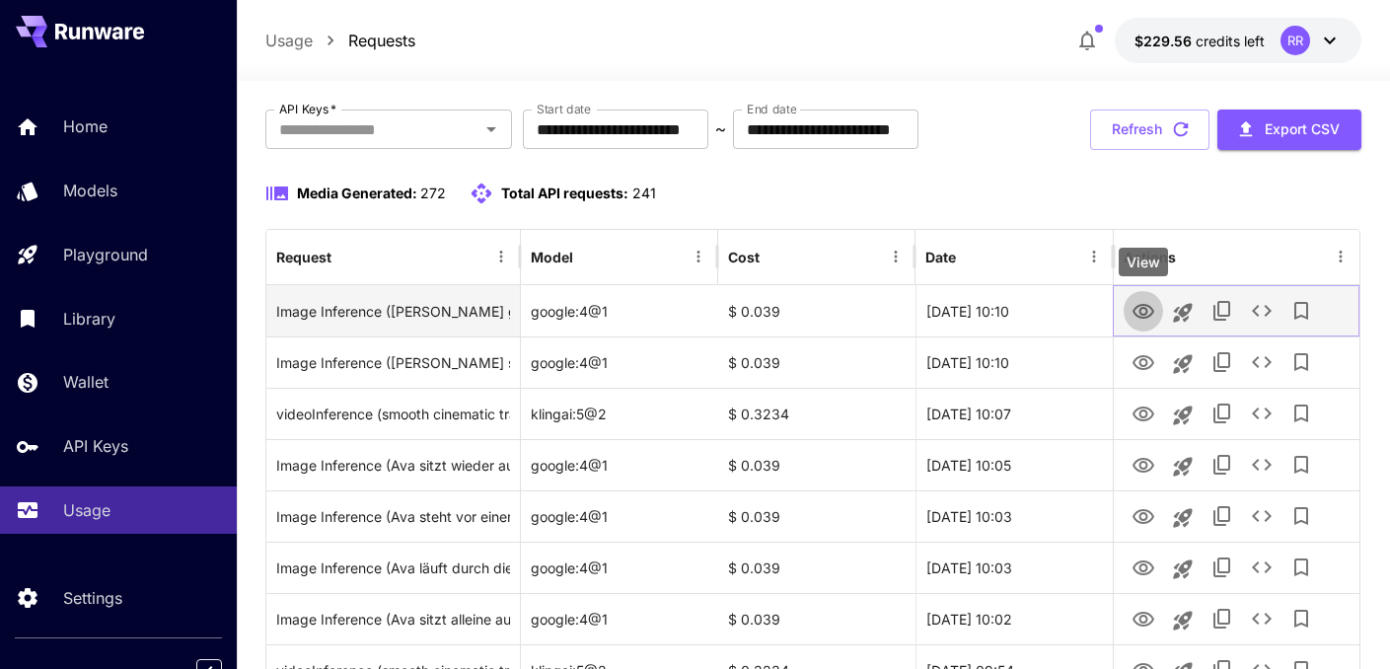
click at [1142, 310] on icon "View" at bounding box center [1144, 312] width 24 height 24
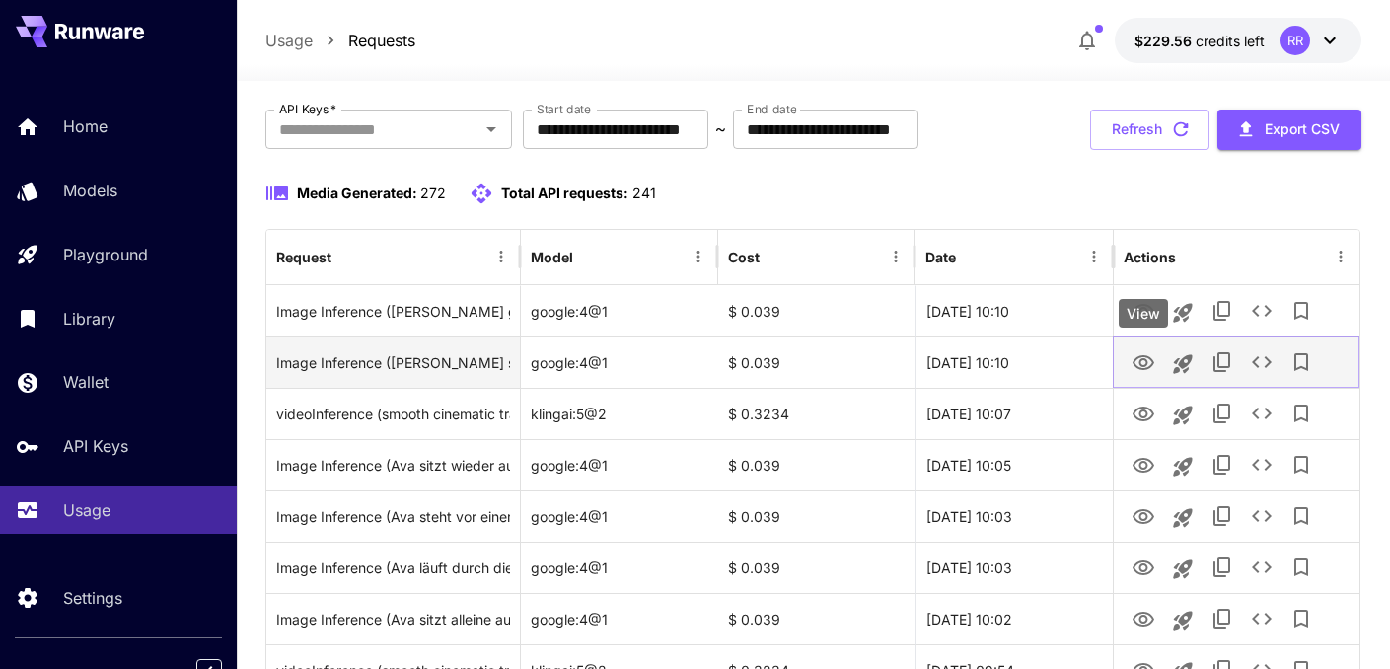
click at [1146, 360] on icon "View" at bounding box center [1144, 362] width 22 height 15
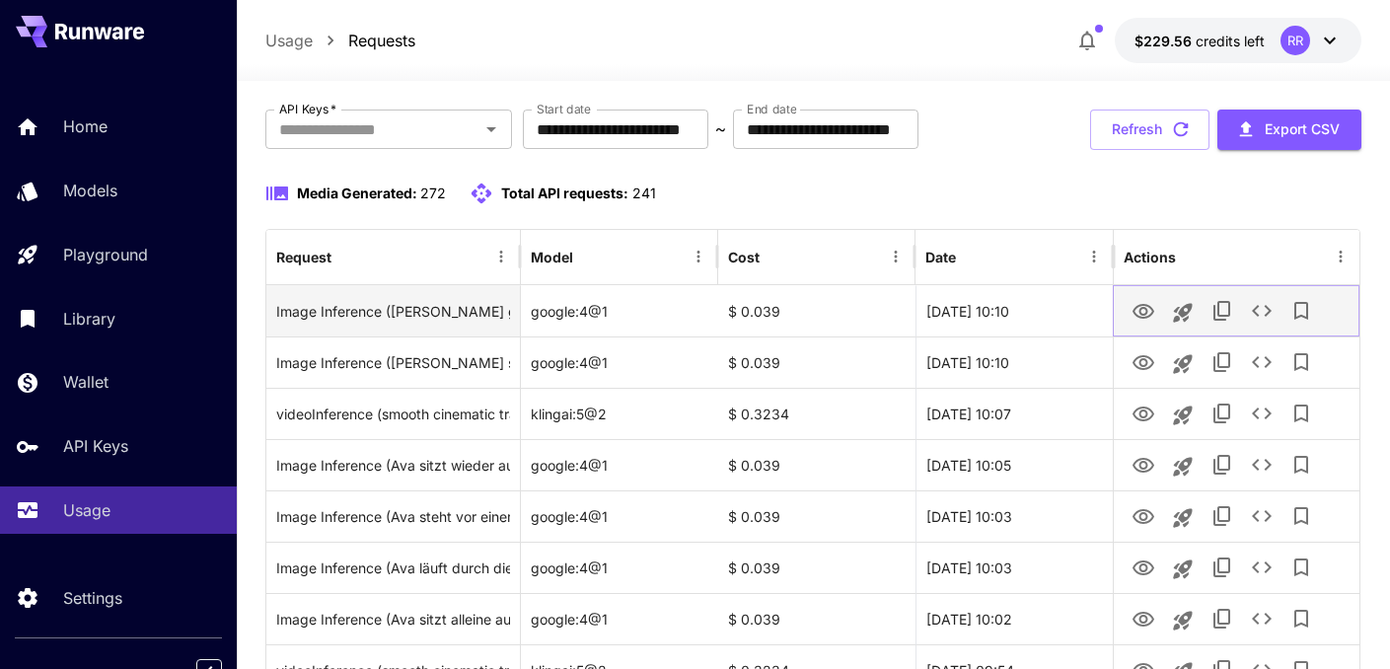
click at [1145, 307] on icon "View" at bounding box center [1144, 311] width 22 height 15
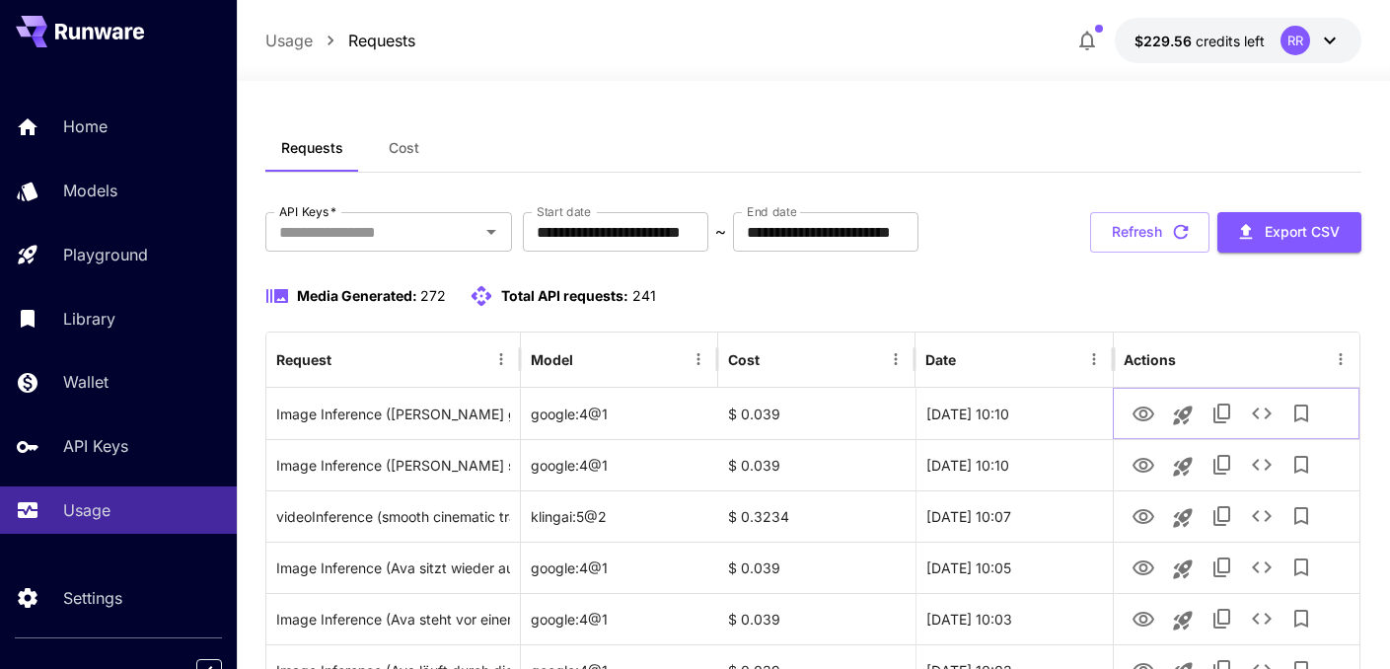
scroll to position [0, 0]
click at [1136, 227] on button "Refresh" at bounding box center [1149, 232] width 119 height 40
click at [1143, 231] on button "Refresh" at bounding box center [1149, 232] width 119 height 40
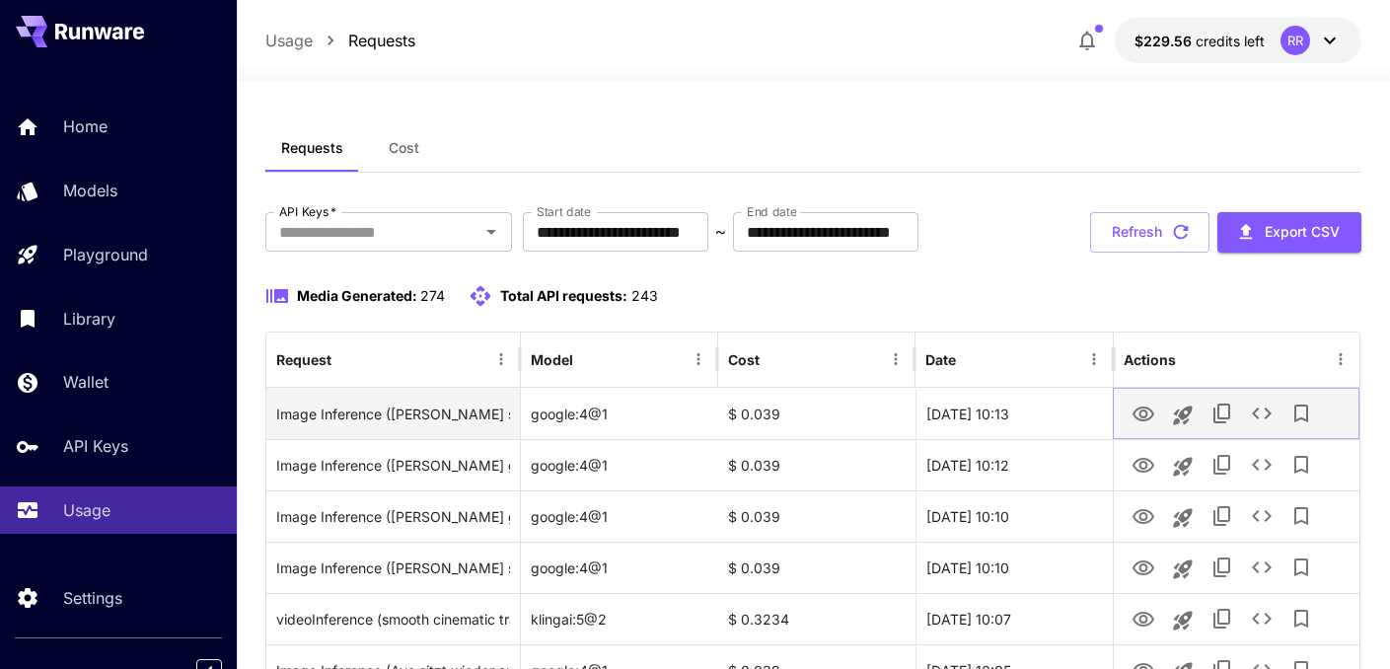
click at [1144, 408] on icon "View" at bounding box center [1144, 414] width 22 height 15
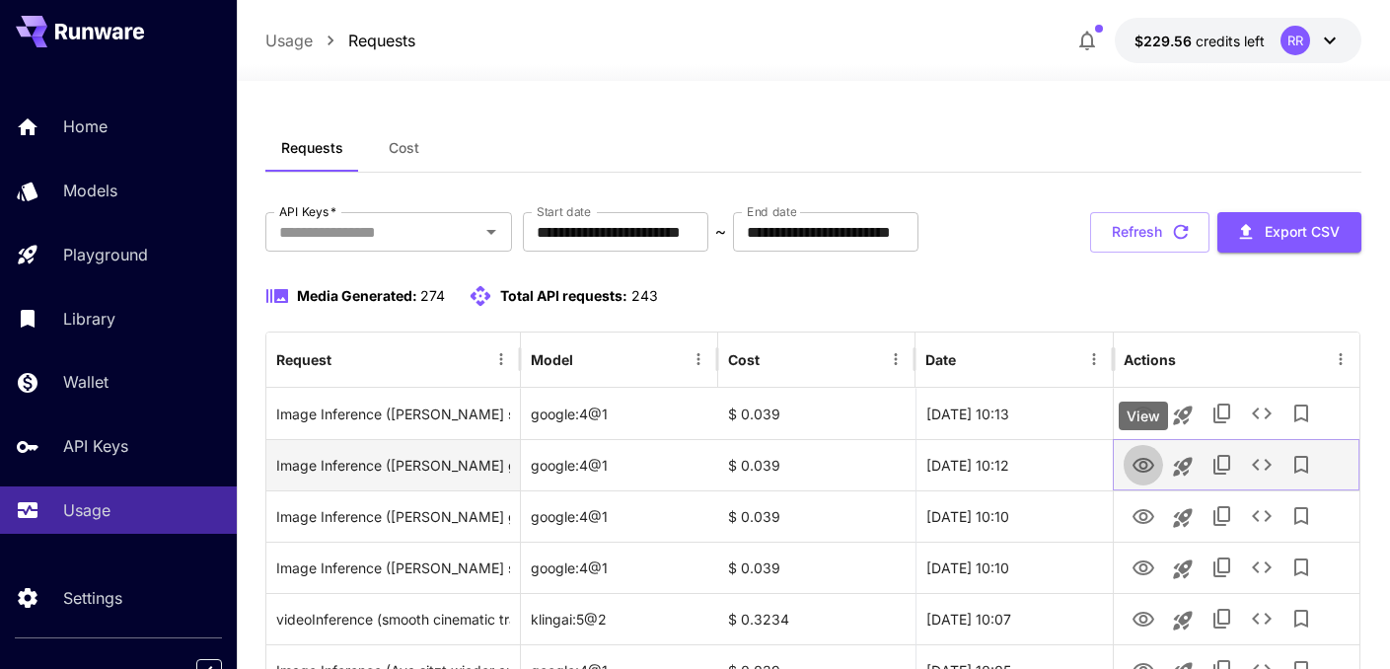
click at [1135, 464] on icon "View" at bounding box center [1144, 466] width 24 height 24
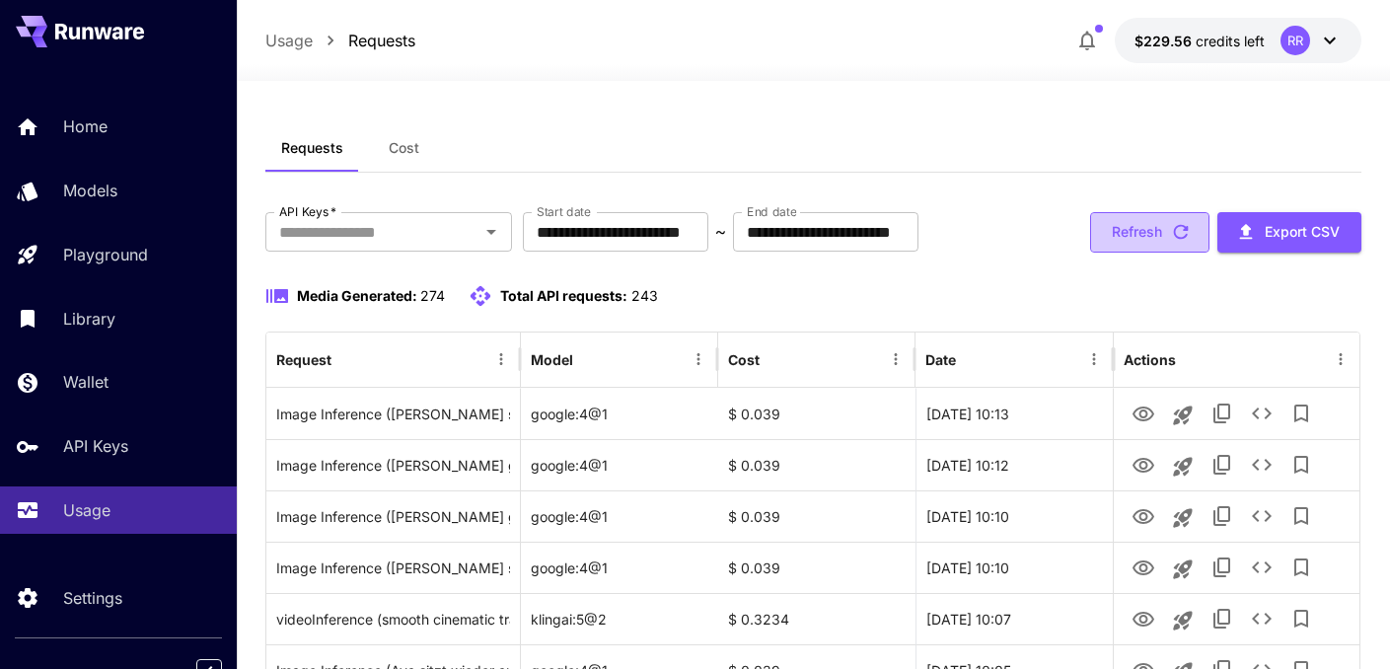
click at [1136, 236] on button "Refresh" at bounding box center [1149, 232] width 119 height 40
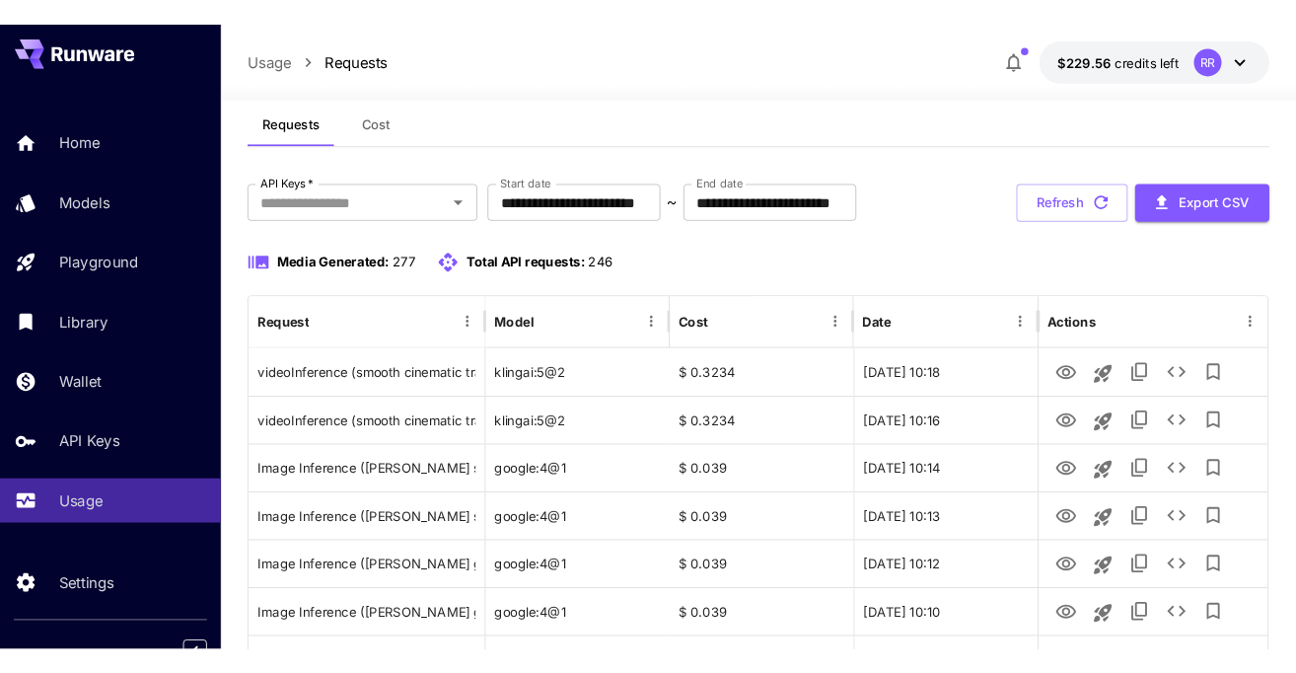
scroll to position [43, 0]
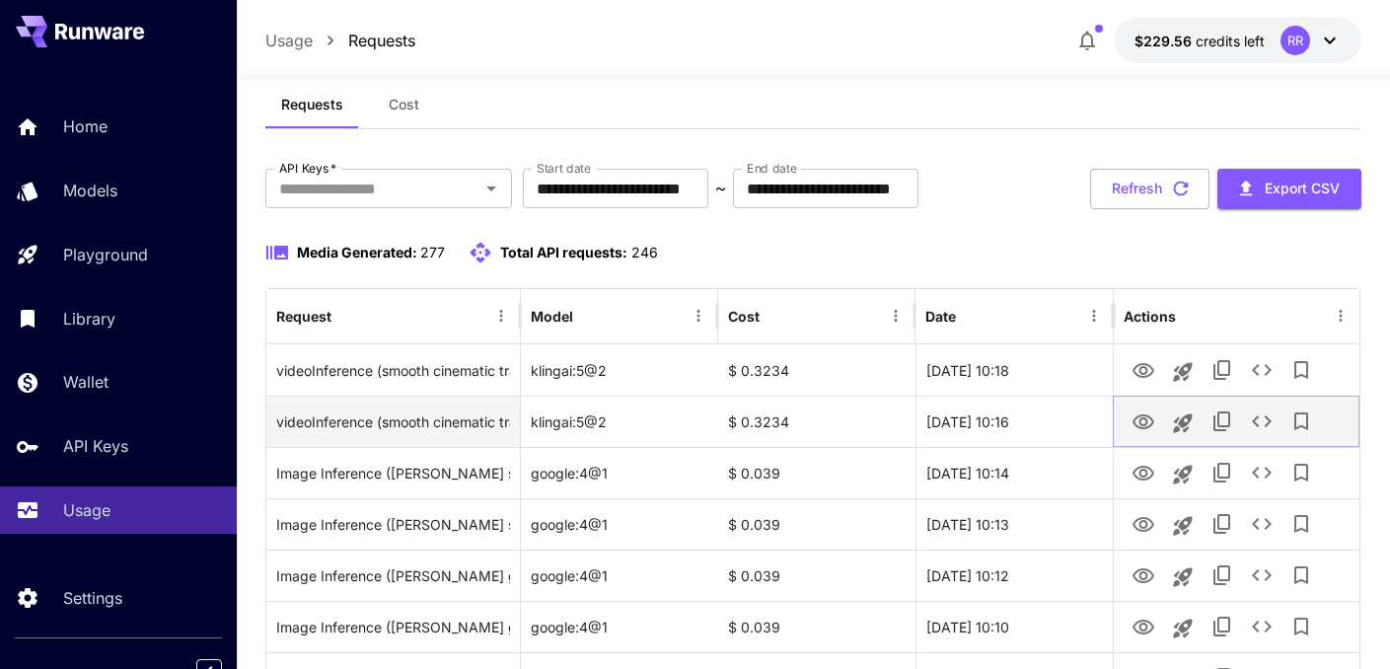
click at [1139, 422] on icon "View" at bounding box center [1144, 422] width 24 height 24
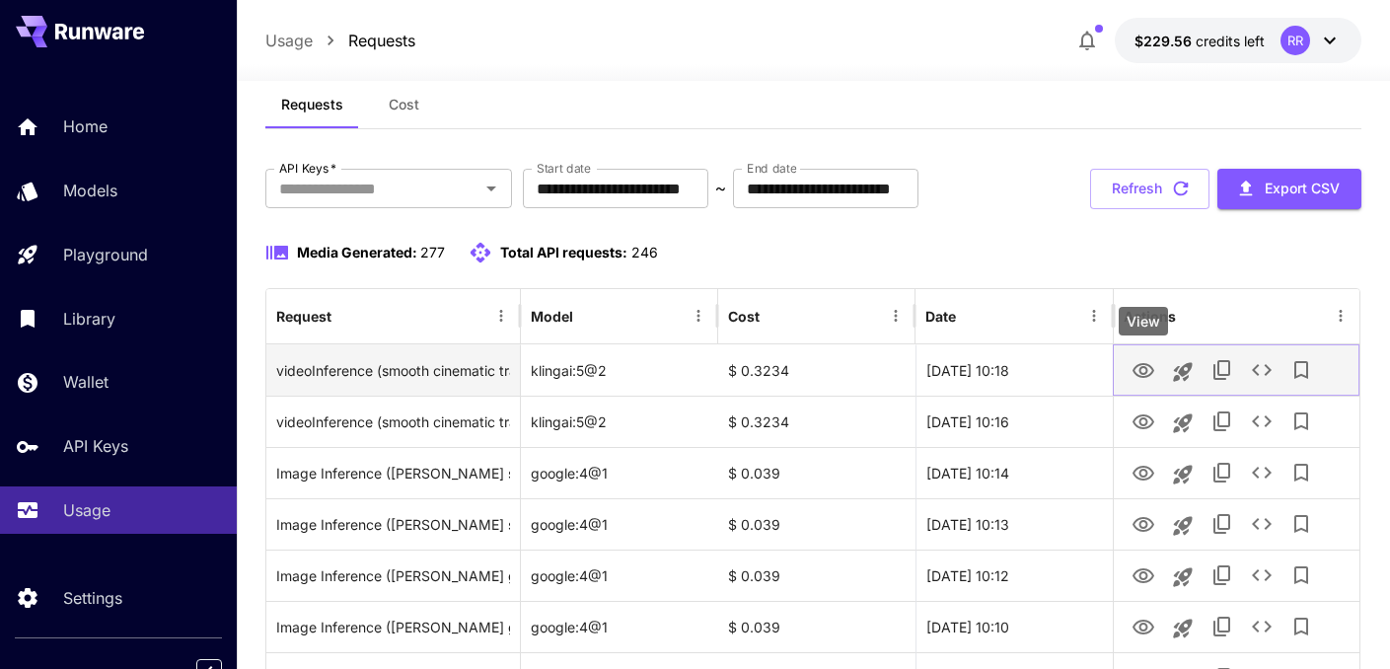
click at [1146, 366] on icon "View" at bounding box center [1144, 370] width 22 height 15
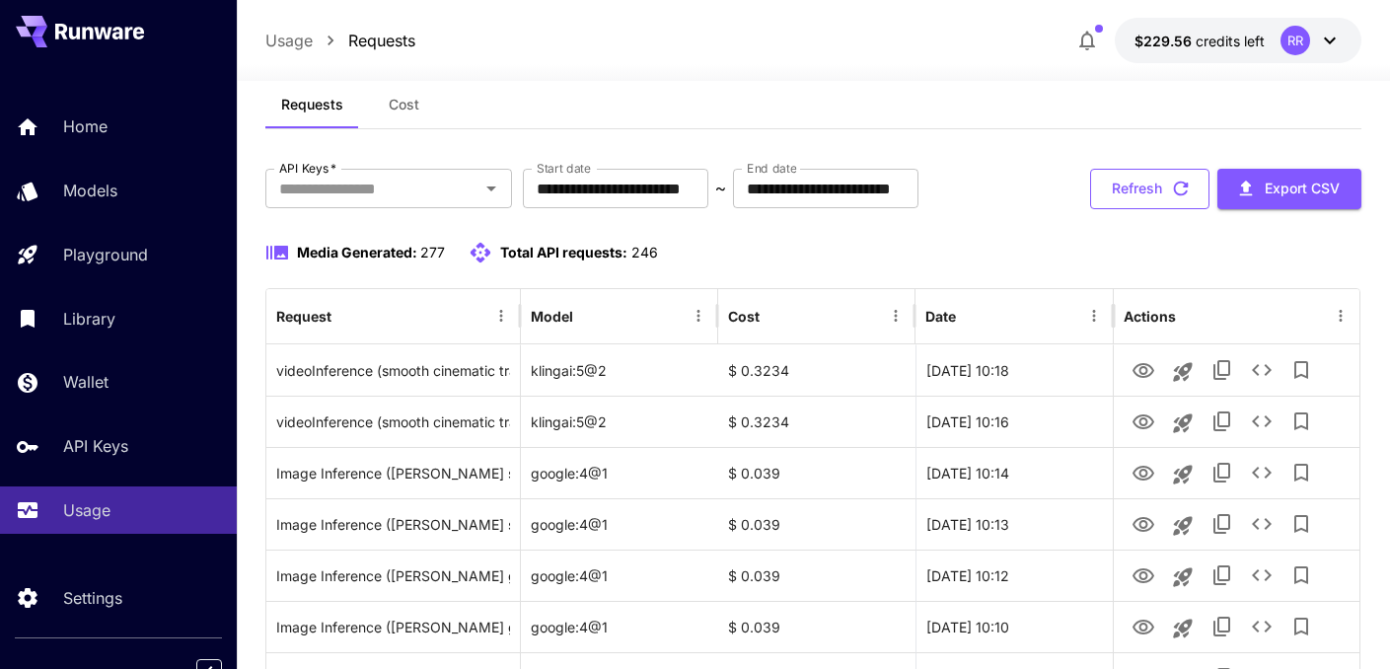
click at [1138, 179] on button "Refresh" at bounding box center [1149, 189] width 119 height 40
click at [1140, 179] on button "Refresh" at bounding box center [1149, 189] width 119 height 40
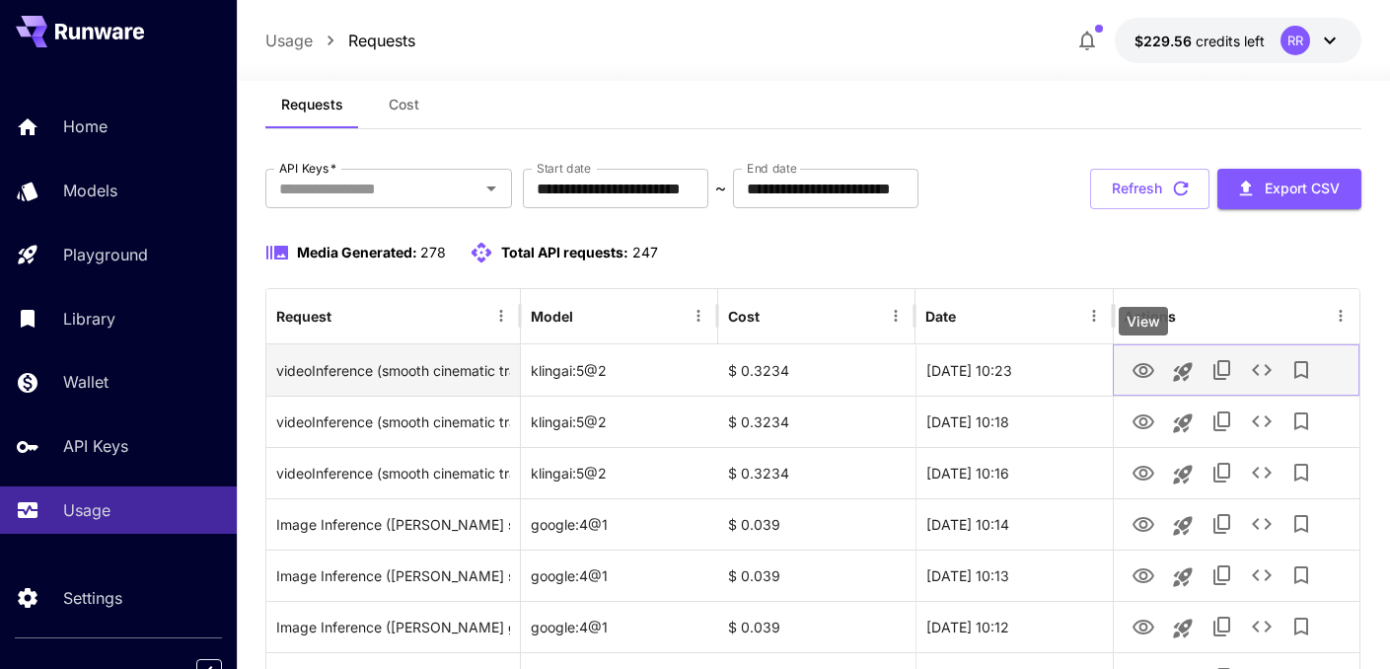
click at [1141, 371] on icon "View" at bounding box center [1144, 370] width 22 height 15
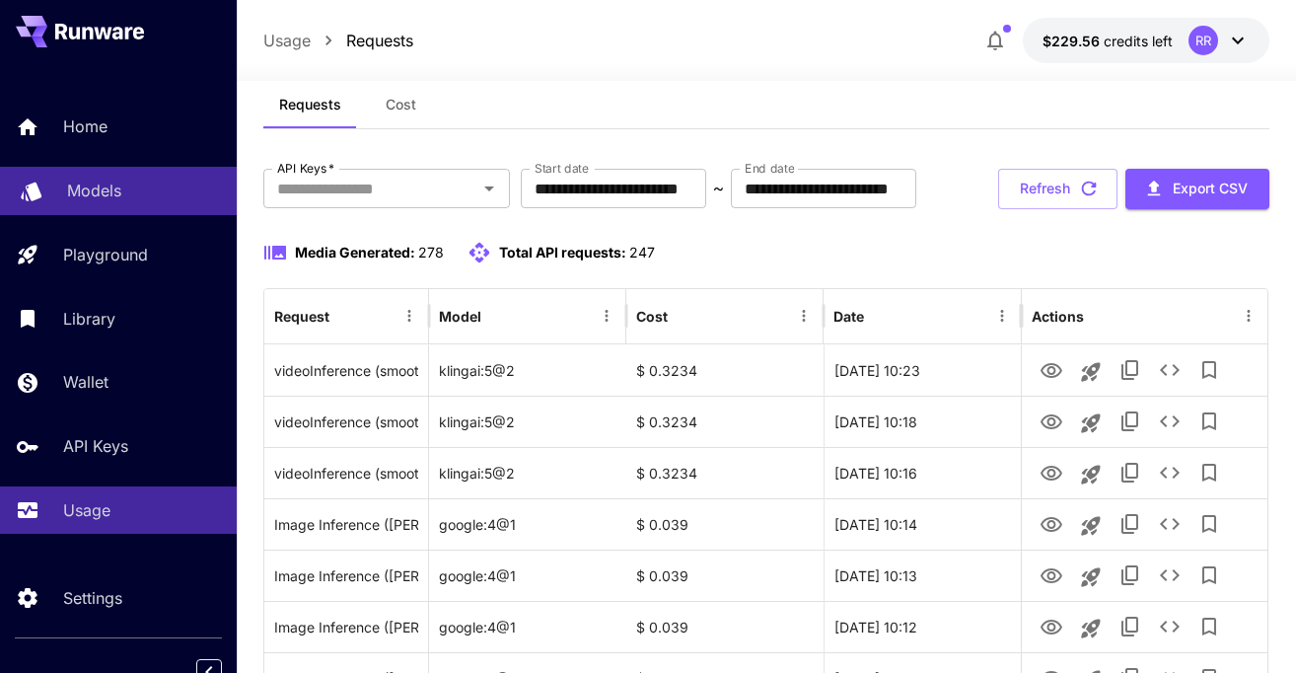
click at [91, 187] on p "Models" at bounding box center [94, 191] width 54 height 24
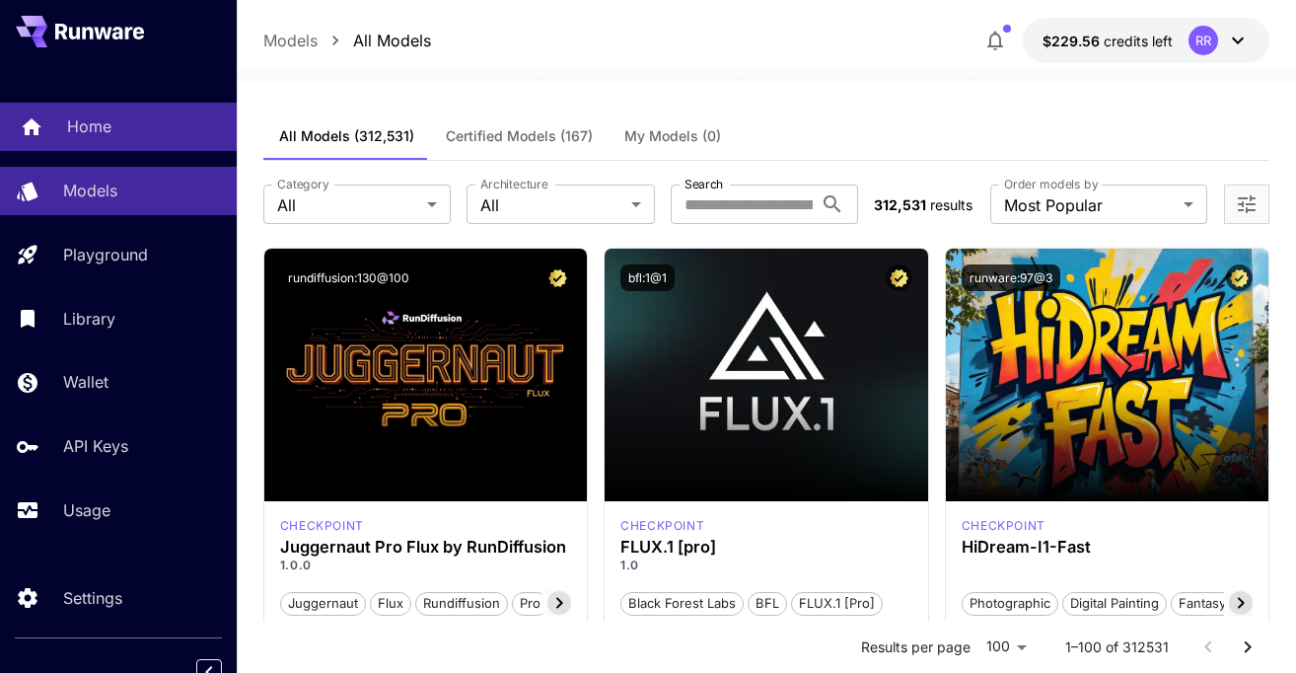
click at [109, 124] on p "Home" at bounding box center [89, 126] width 44 height 24
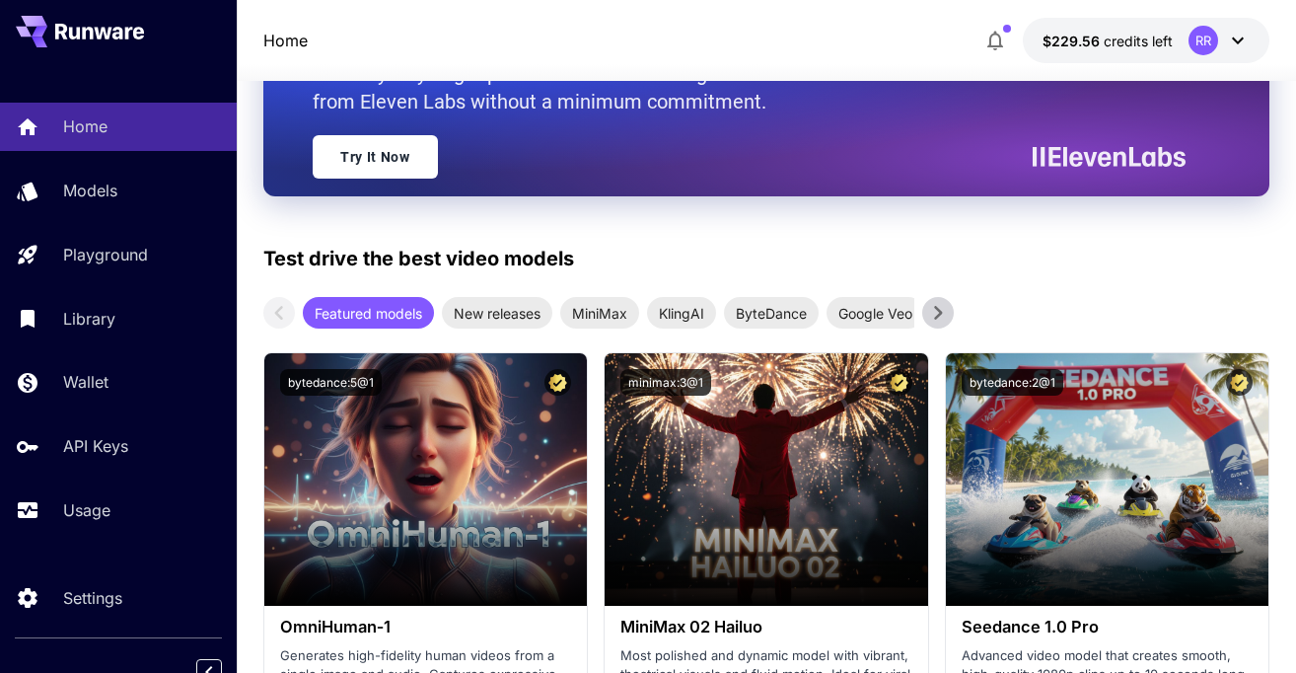
scroll to position [267, 0]
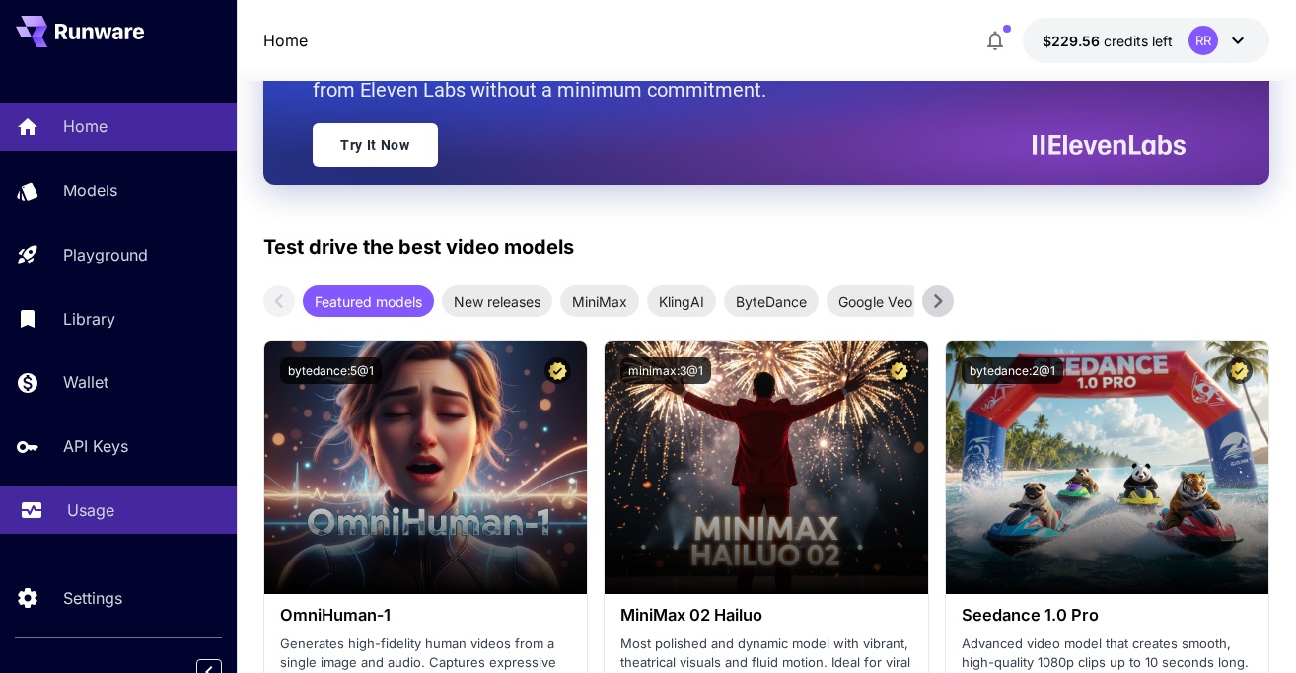
click at [88, 515] on p "Usage" at bounding box center [90, 510] width 47 height 24
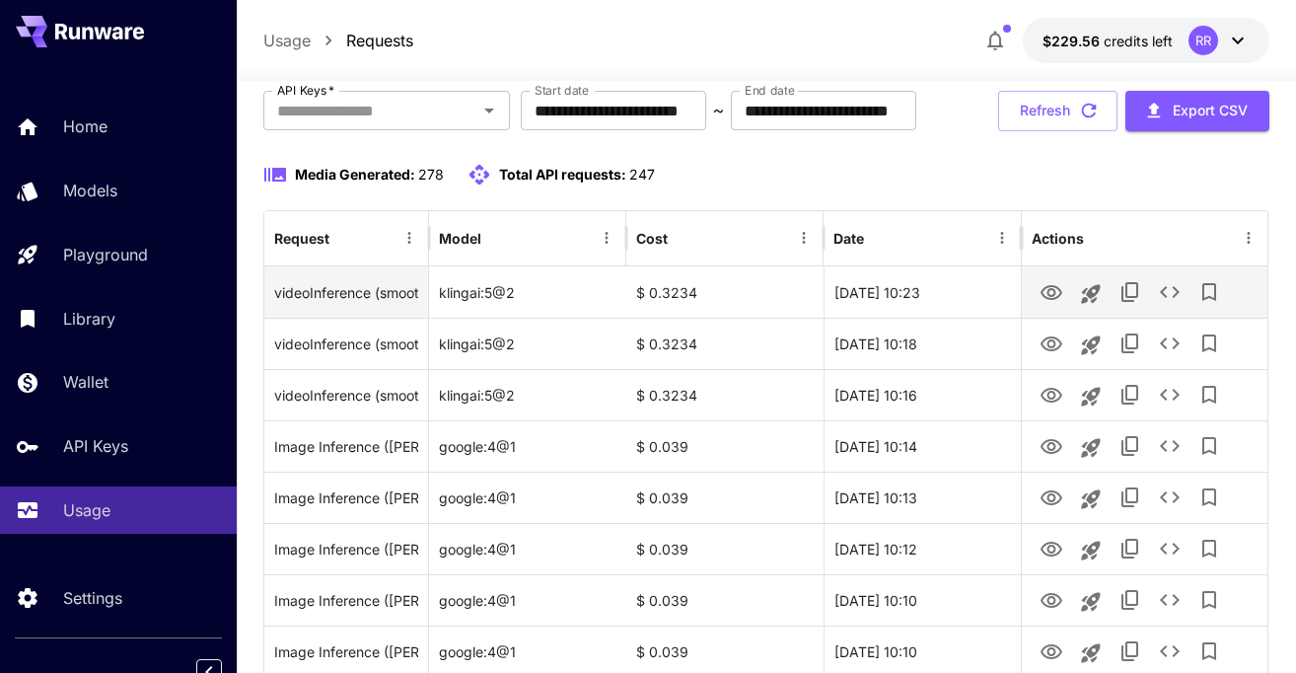
scroll to position [127, 0]
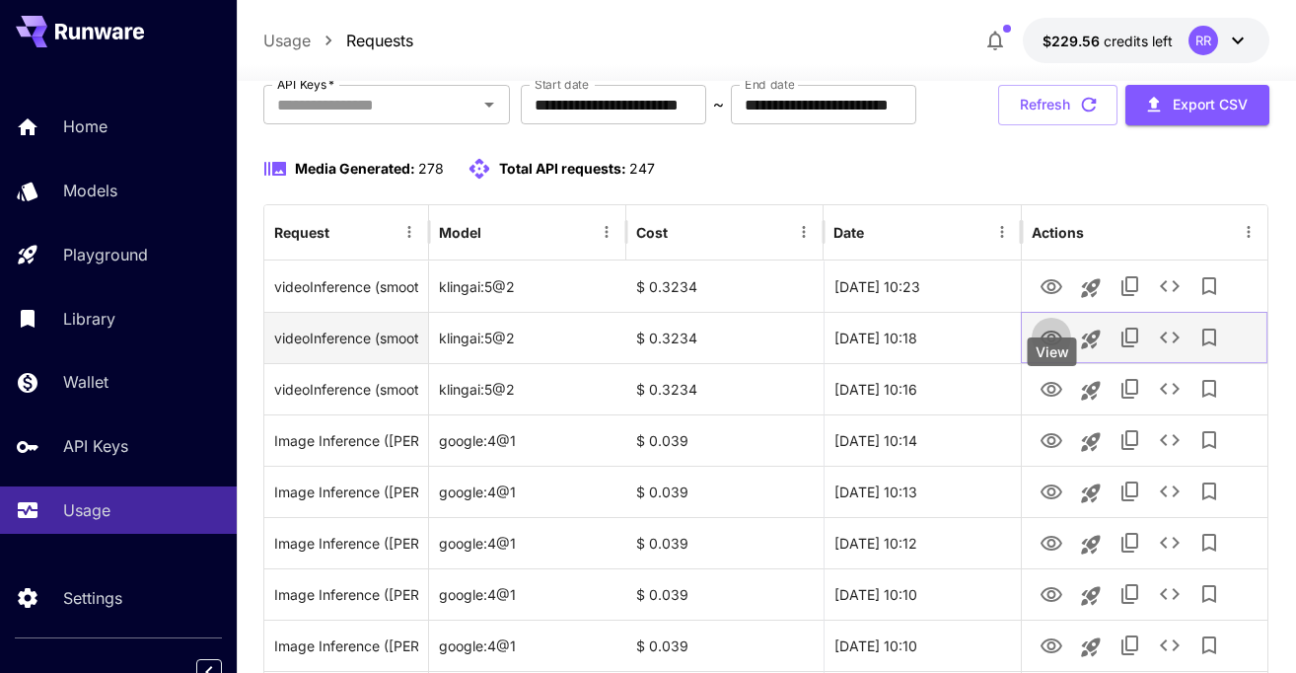
click at [1051, 345] on icon "View" at bounding box center [1052, 338] width 22 height 15
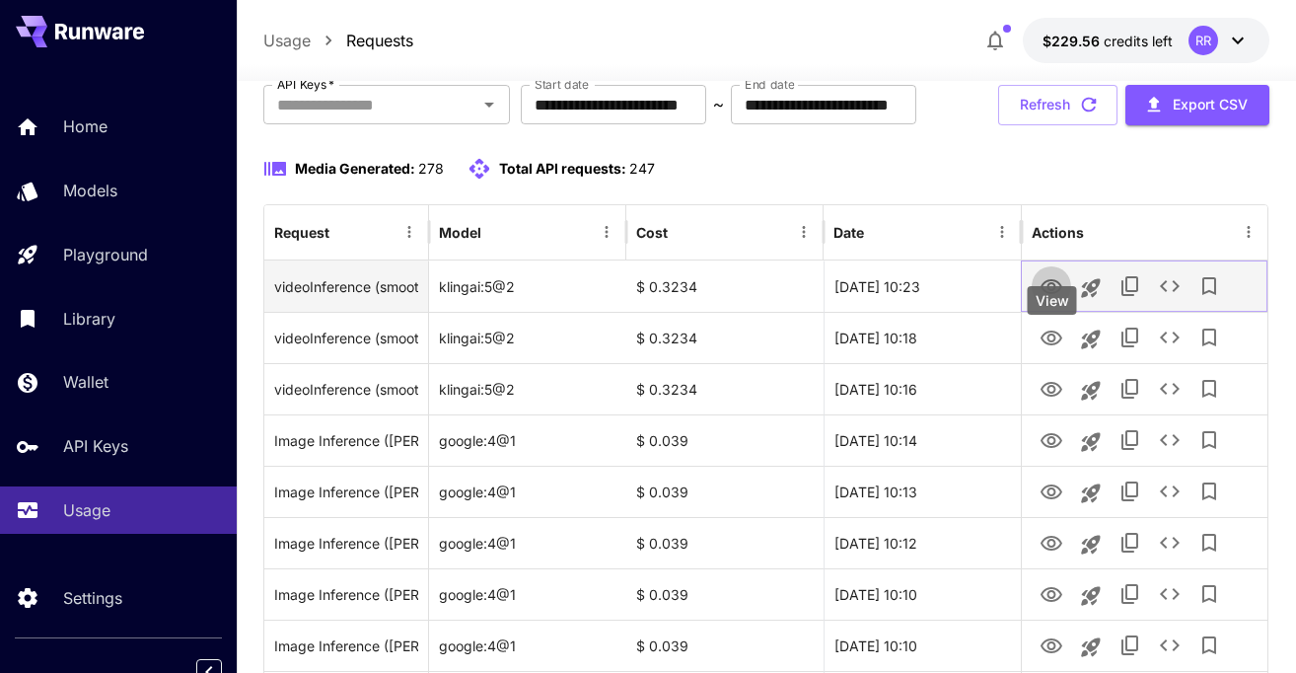
click at [1051, 294] on icon "View" at bounding box center [1052, 286] width 22 height 15
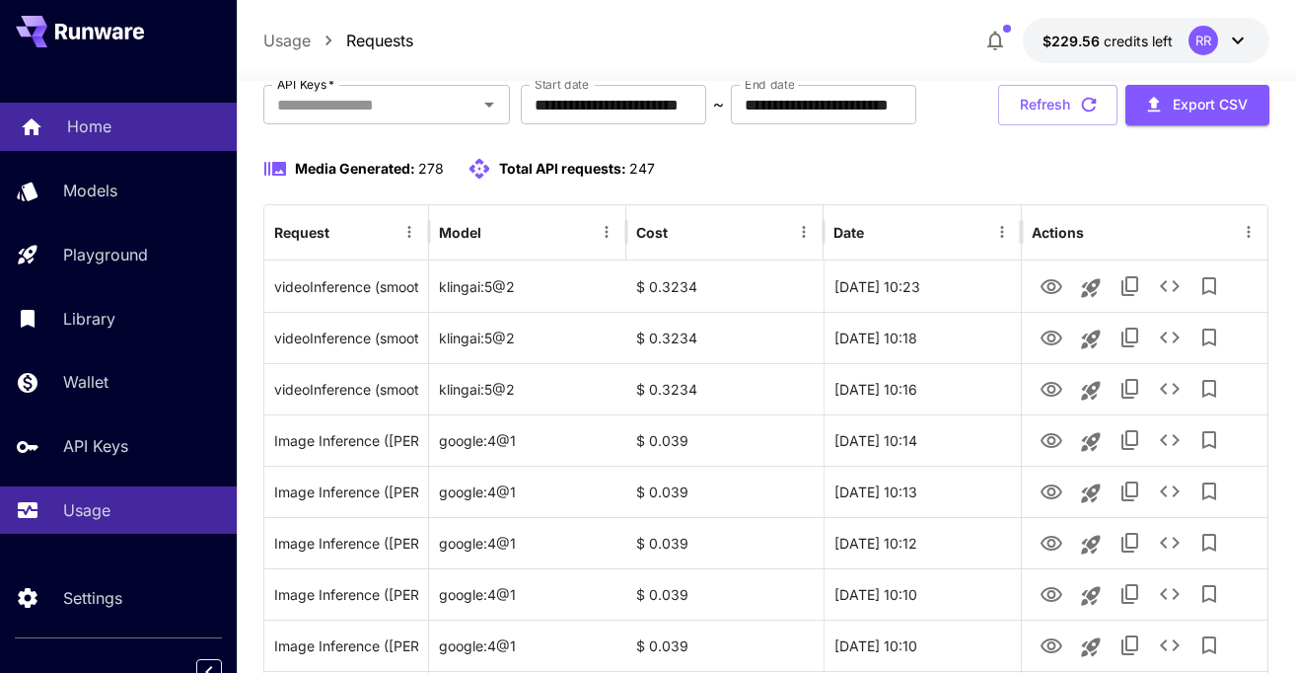
click at [91, 135] on p "Home" at bounding box center [89, 126] width 44 height 24
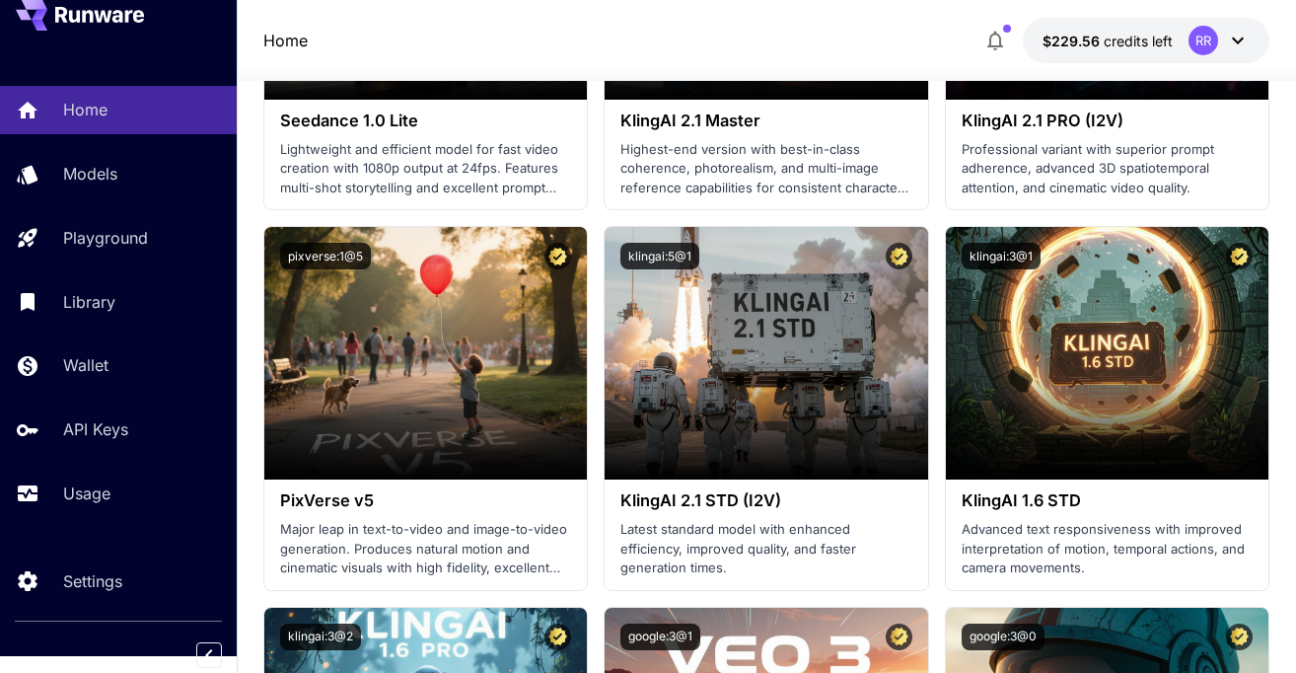
scroll to position [1062, 0]
